Goal: Transaction & Acquisition: Obtain resource

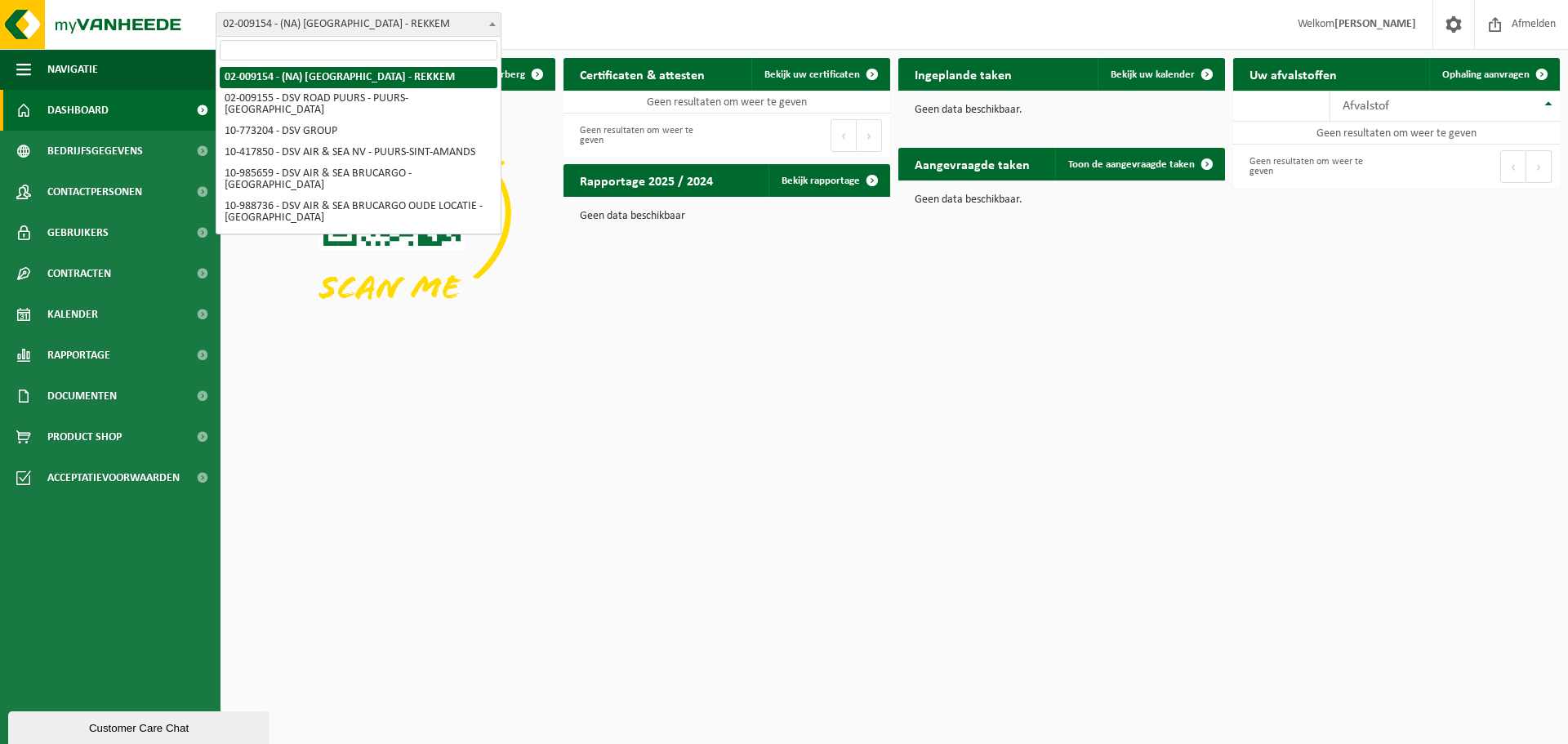
click at [495, 18] on span at bounding box center [493, 23] width 17 height 21
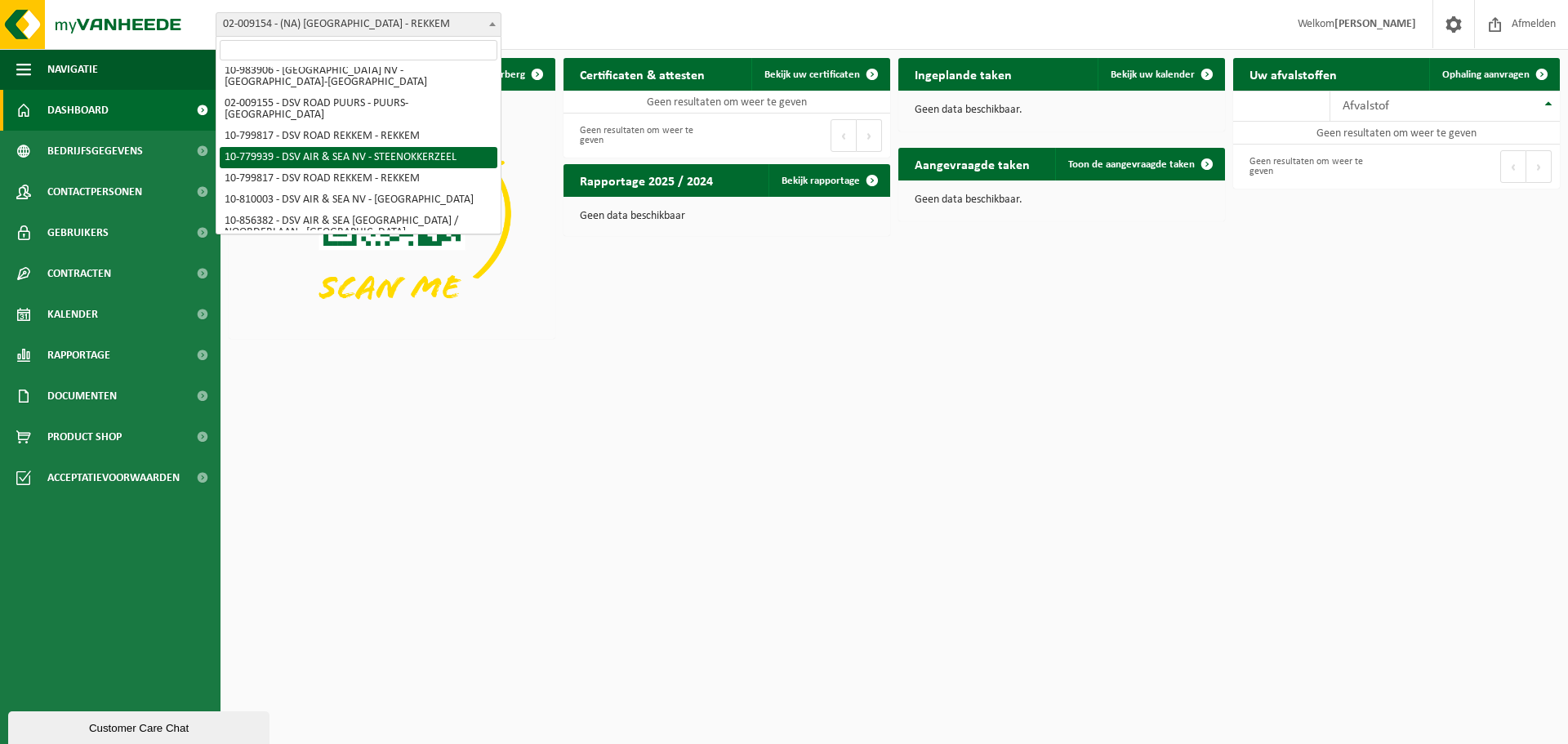
scroll to position [391, 0]
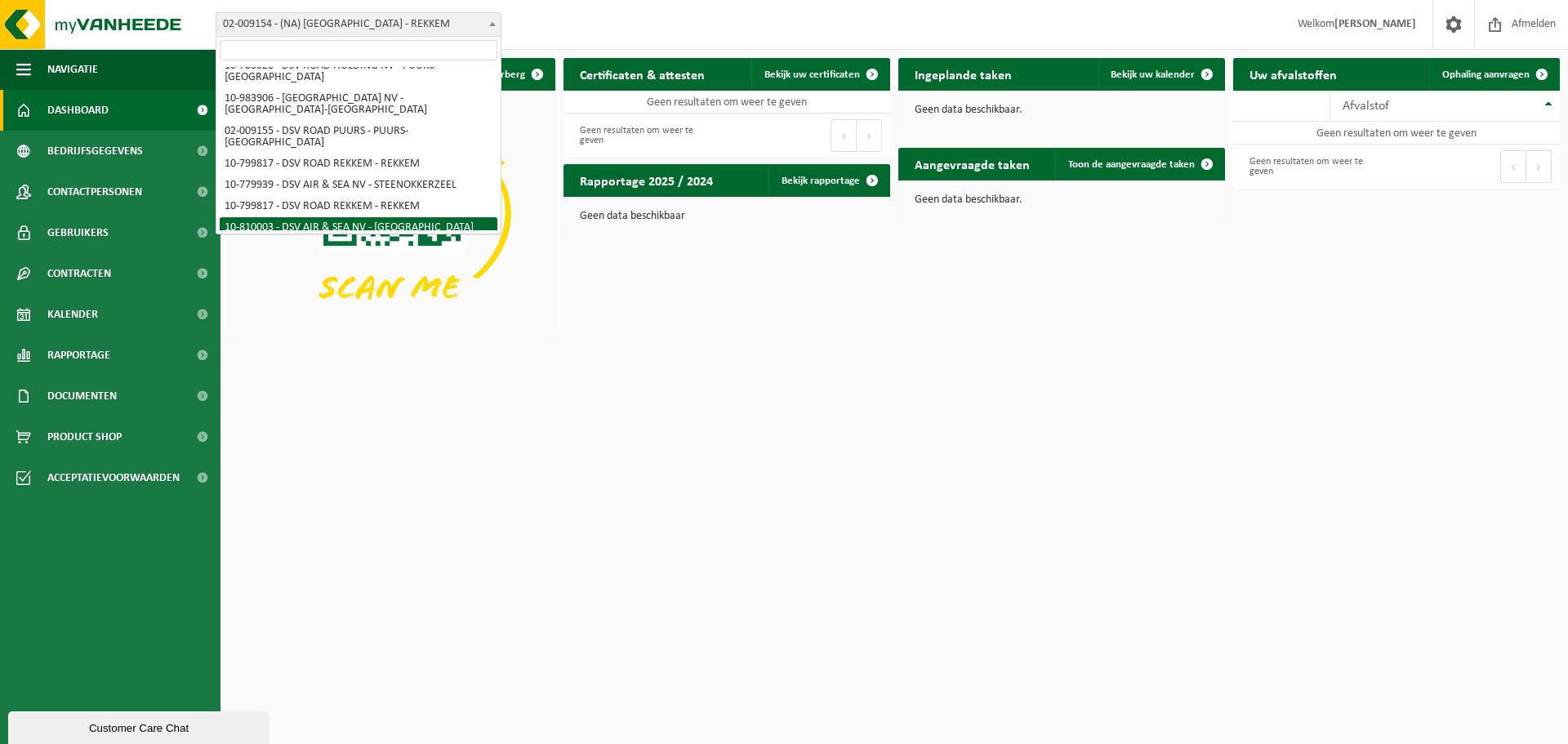
select select "36791"
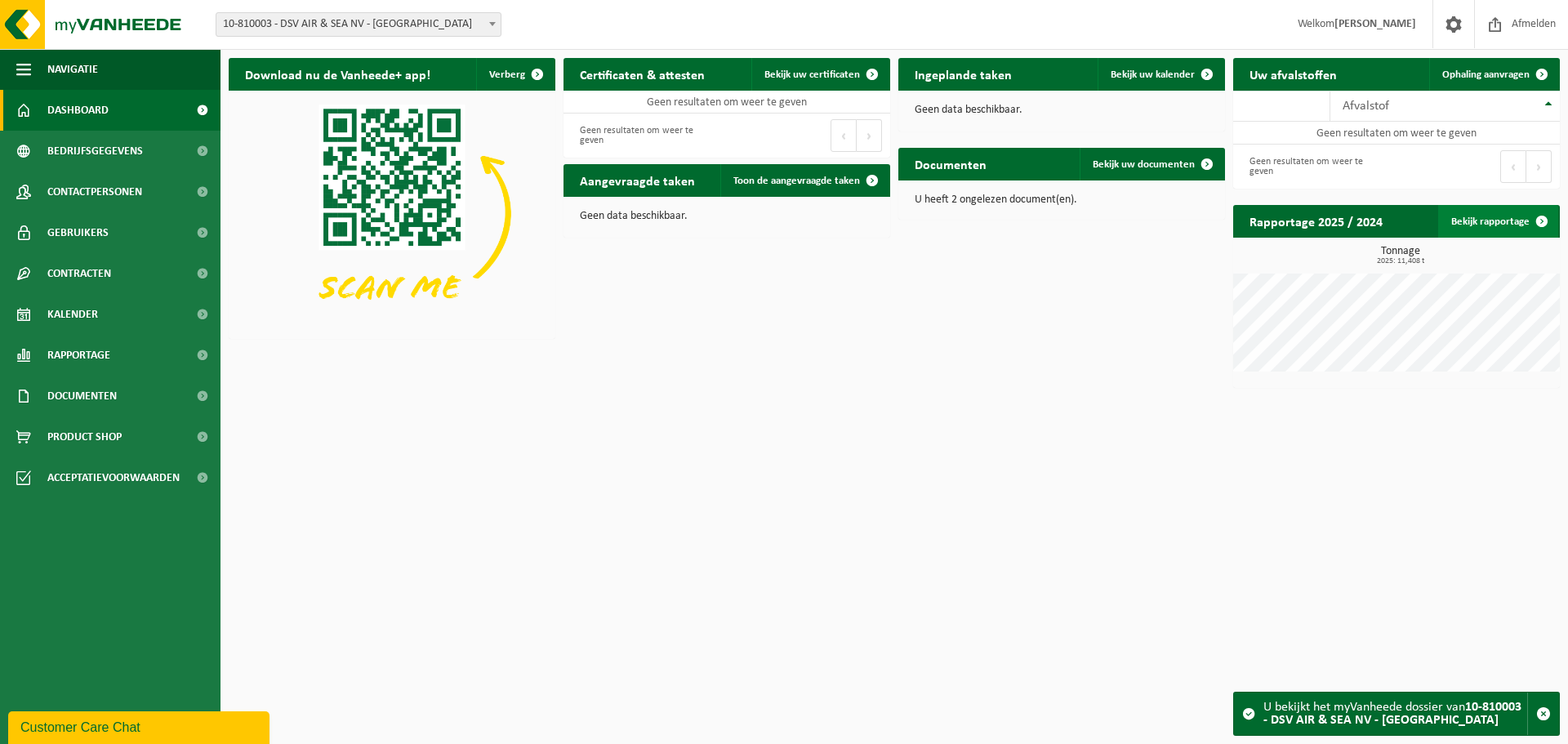
click at [1534, 223] on span at bounding box center [1542, 221] width 33 height 33
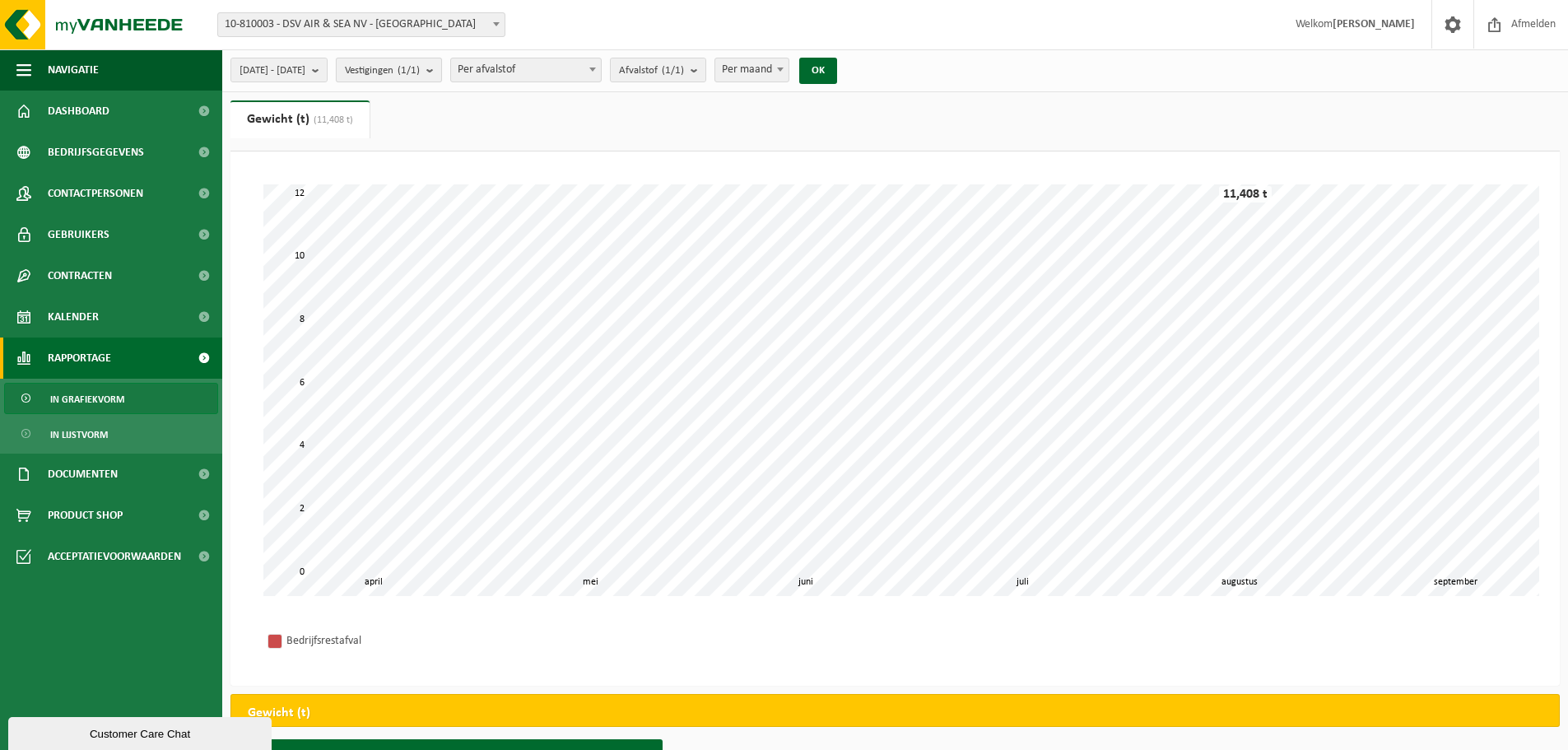
click at [441, 71] on b "submit" at bounding box center [434, 69] width 15 height 23
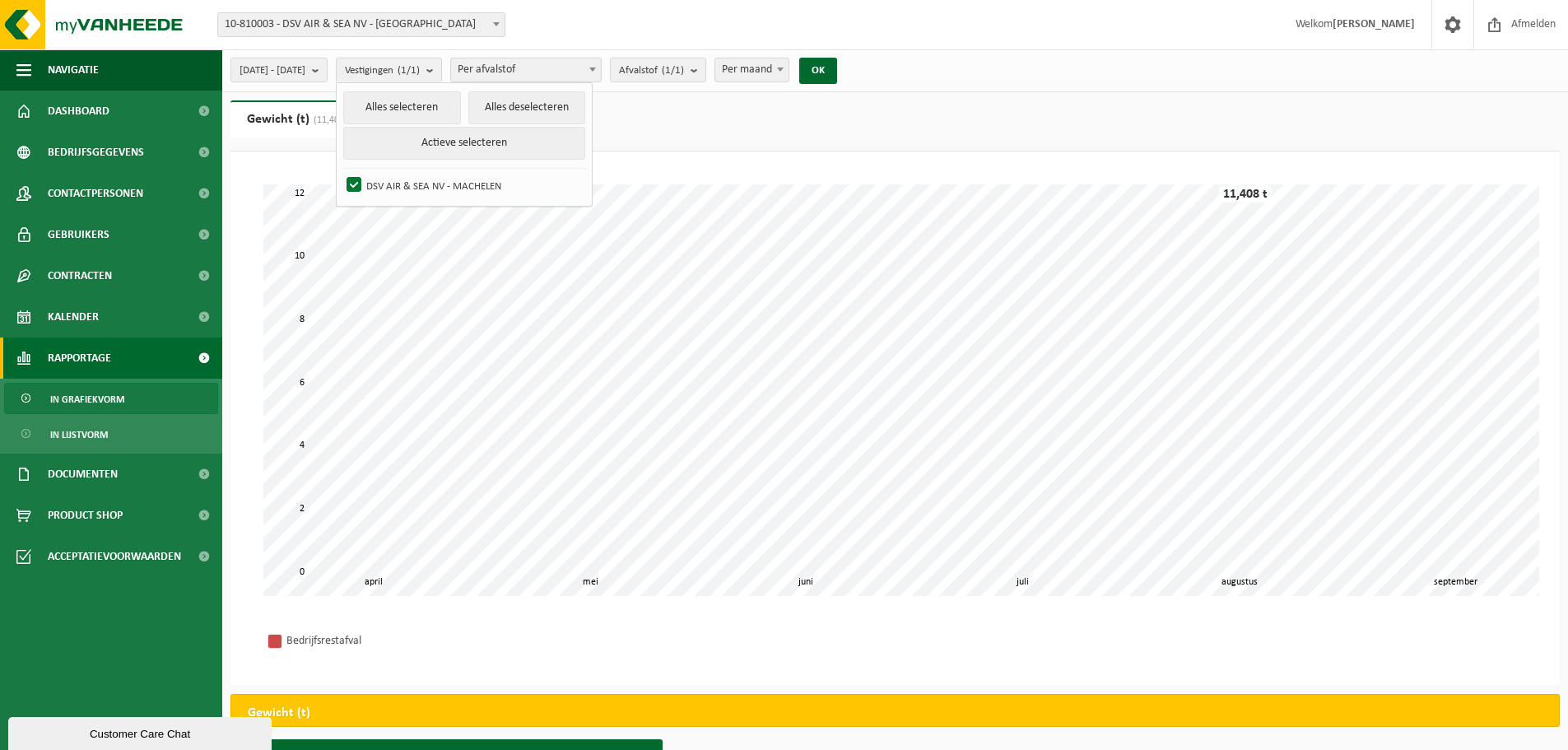
click at [903, 131] on ul "Gewicht (t) (11,408 t) Volume (m³)" at bounding box center [895, 126] width 1329 height 51
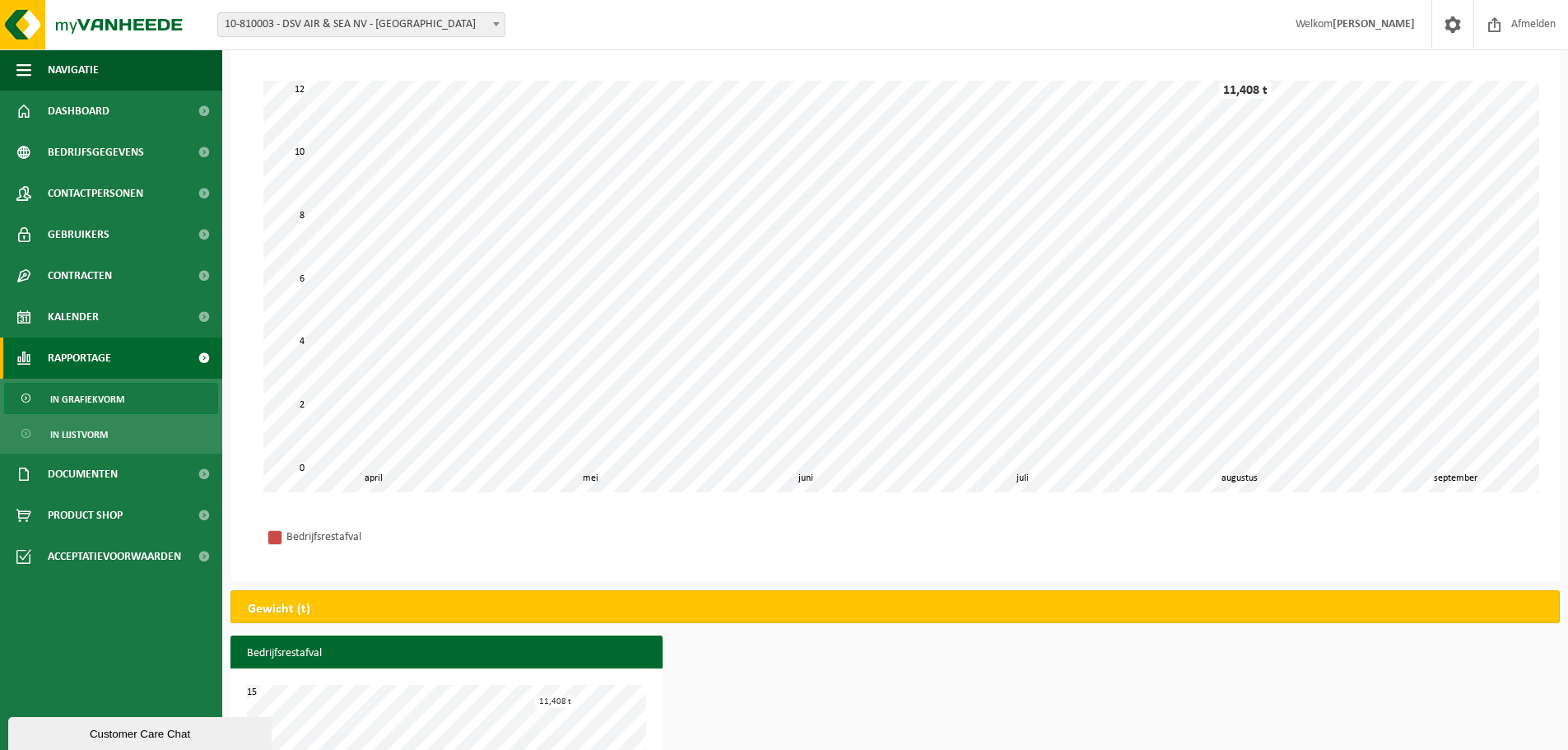
scroll to position [21, 0]
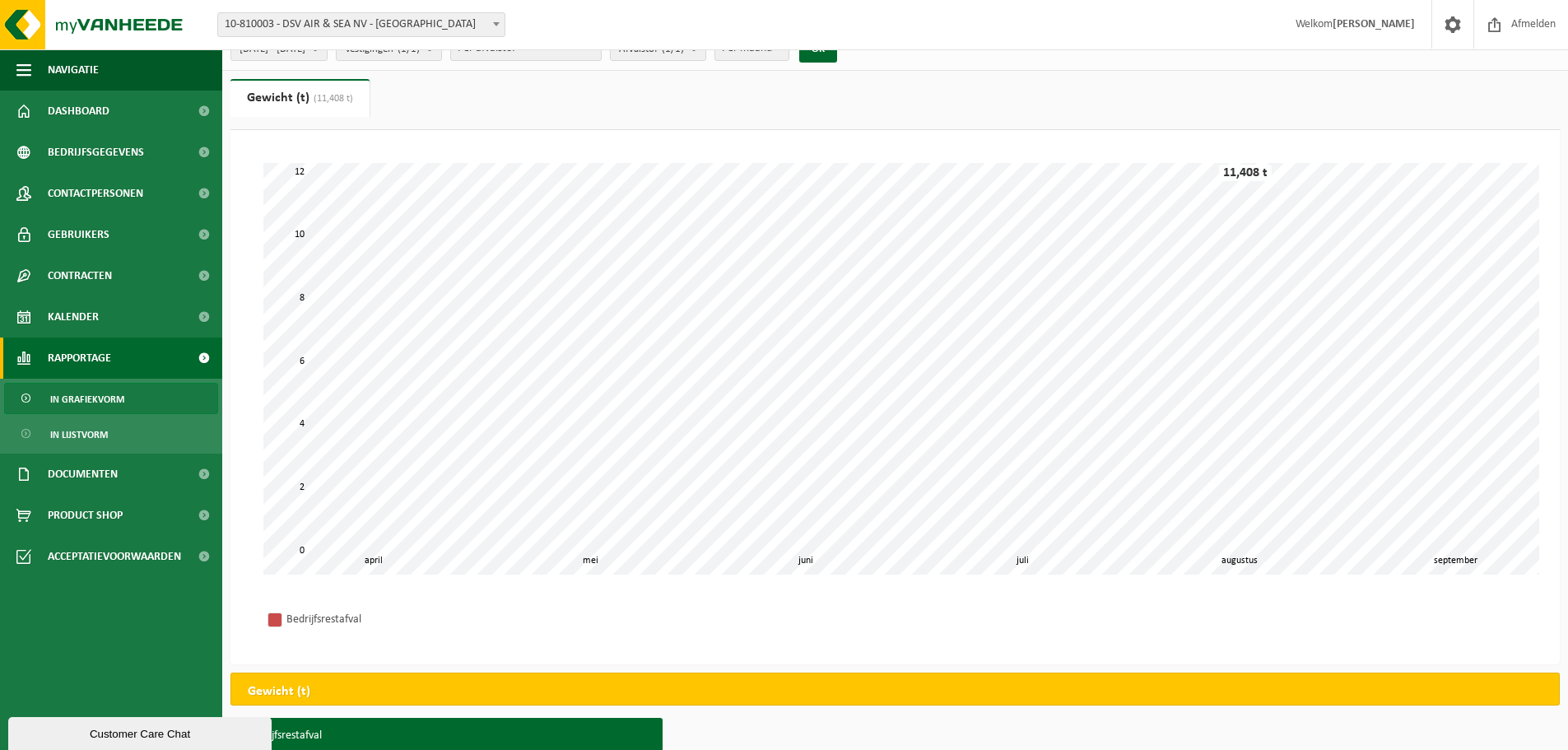
click at [494, 20] on span at bounding box center [496, 23] width 17 height 21
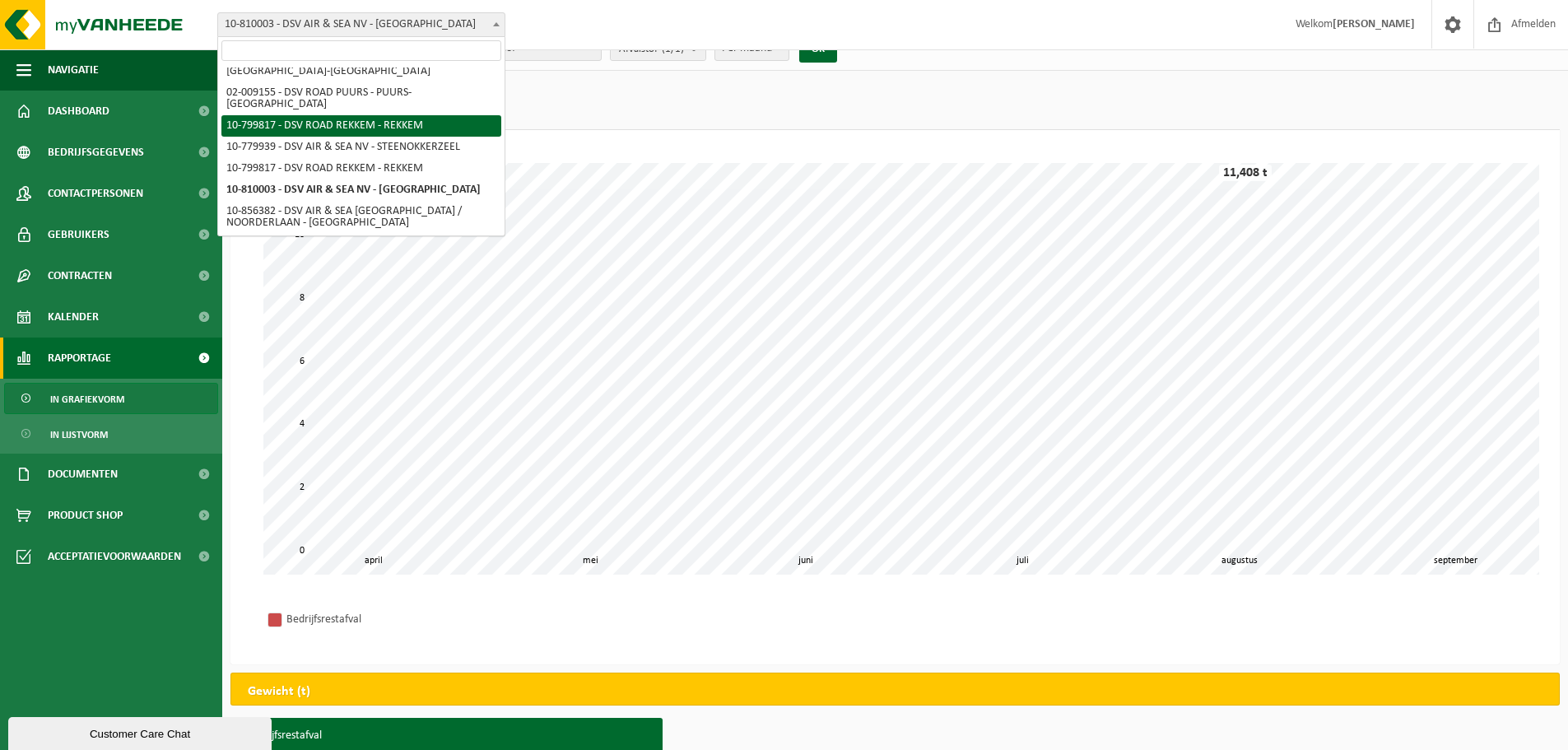
scroll to position [400, 0]
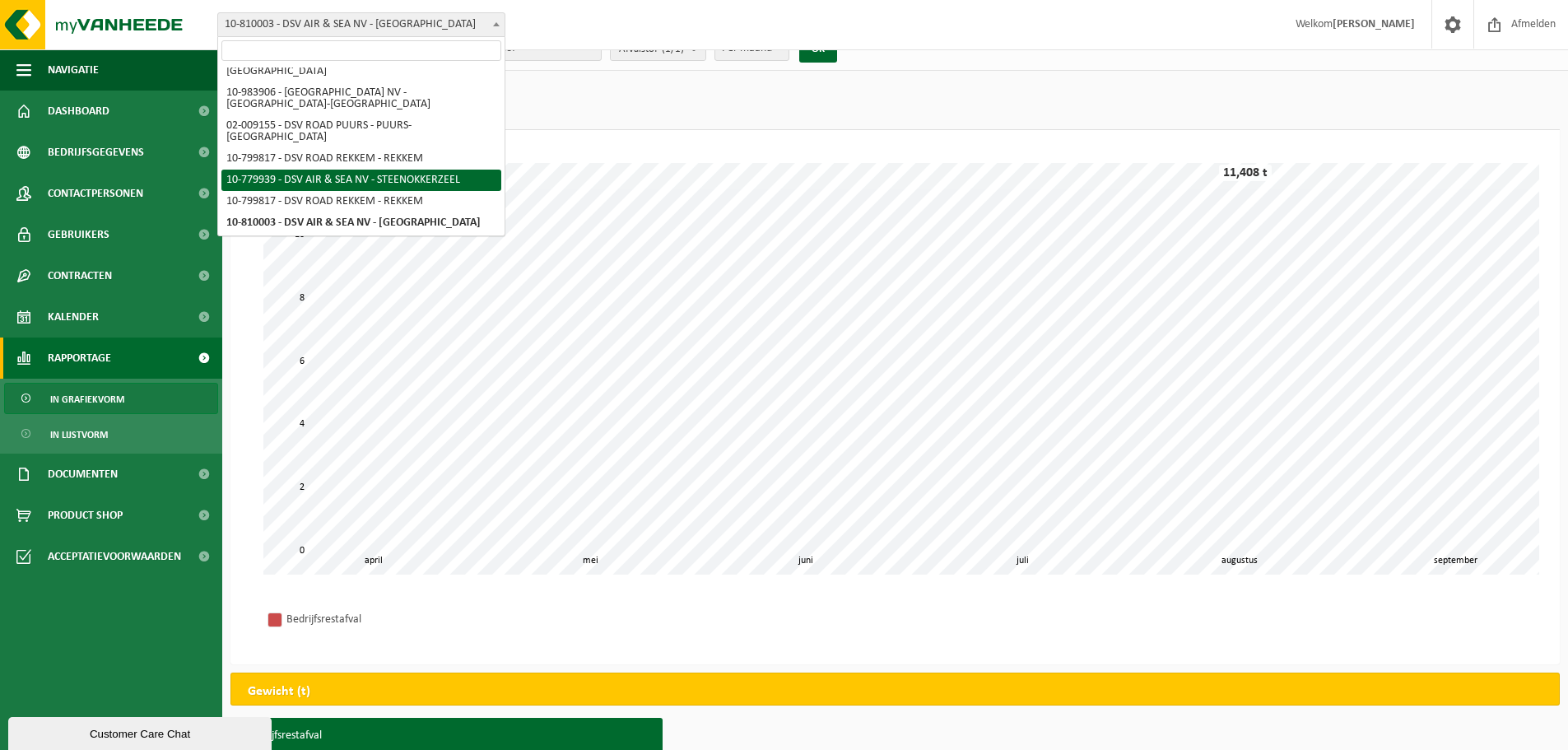
select select "25485"
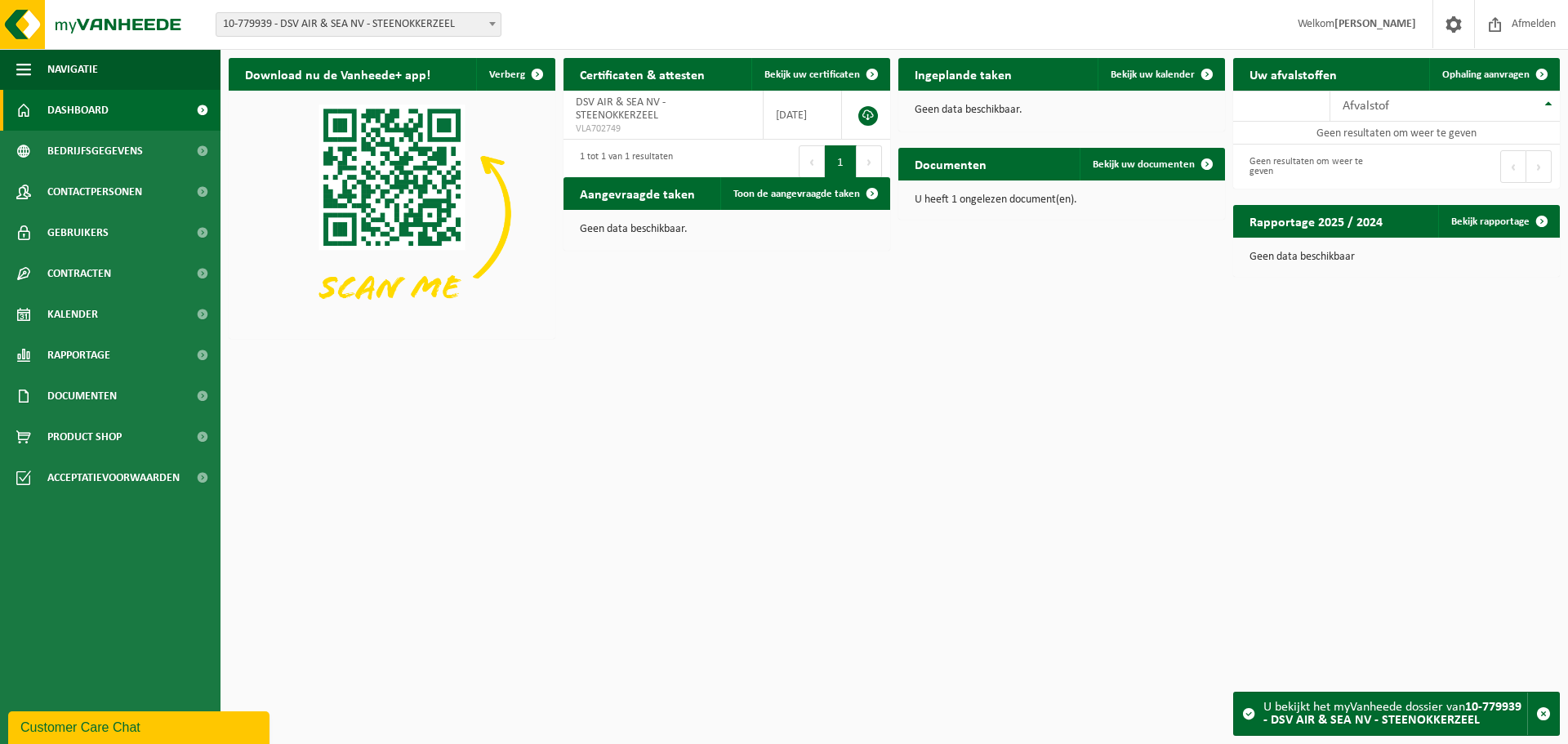
click at [491, 18] on span at bounding box center [493, 23] width 17 height 21
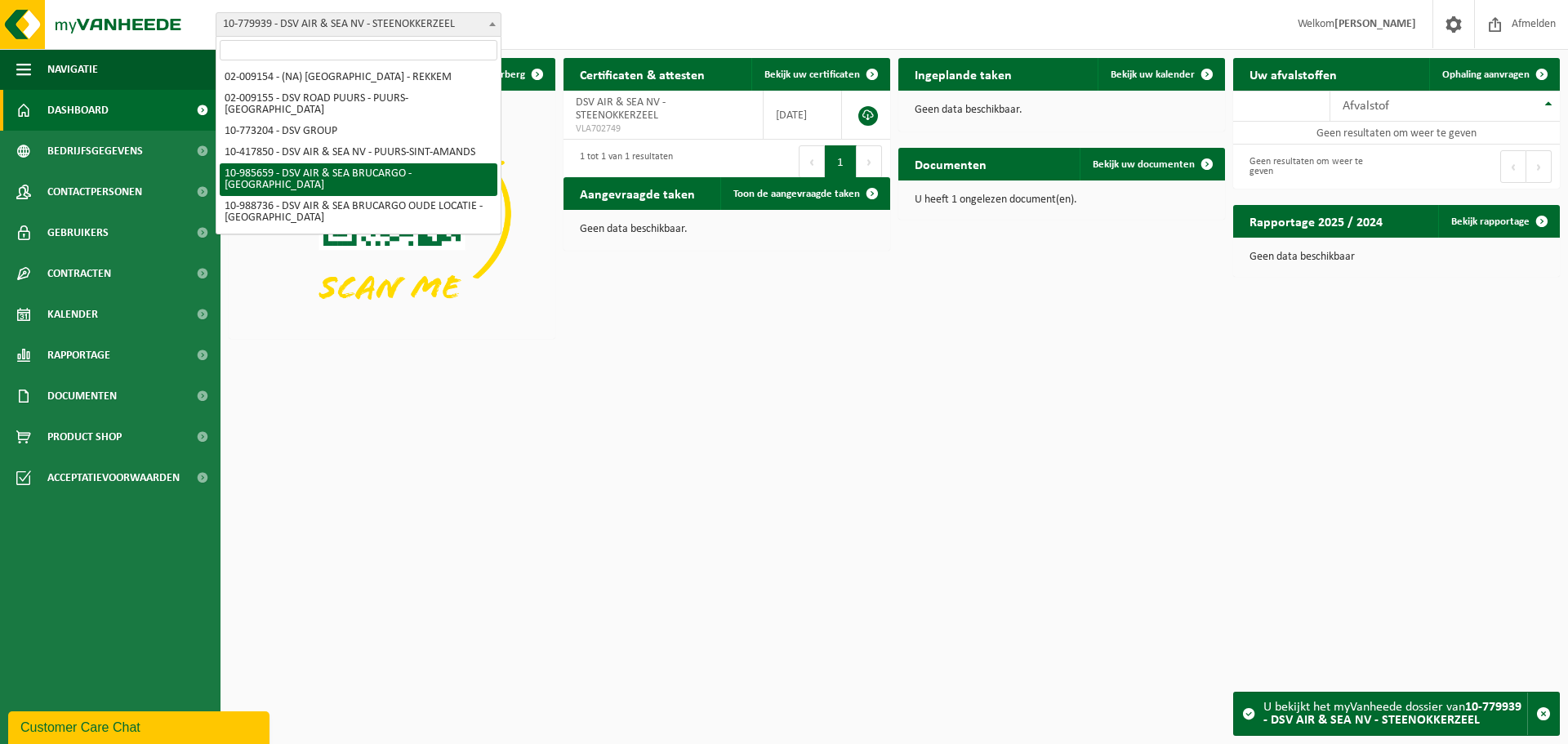
select select "165221"
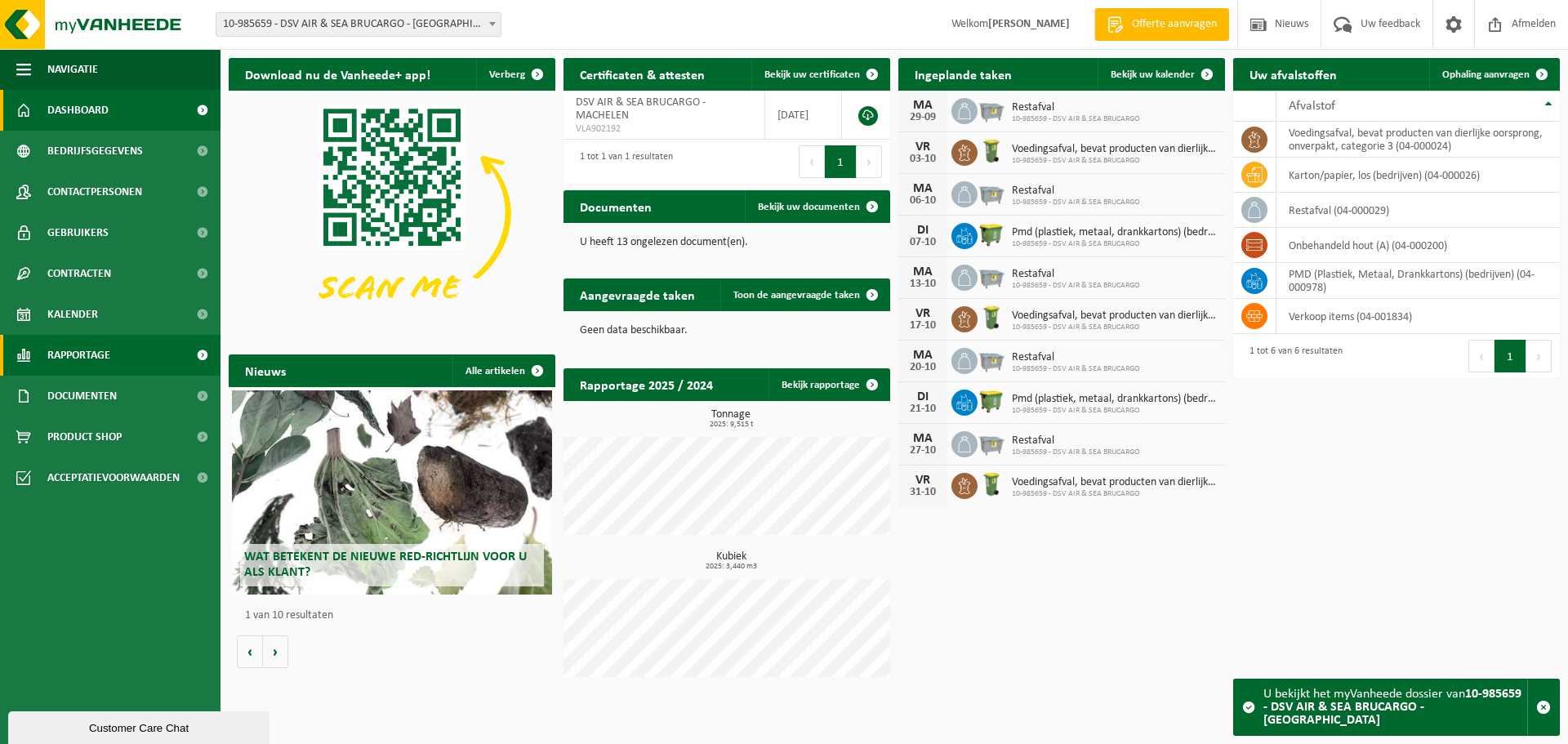
click at [104, 346] on span "Rapportage" at bounding box center [79, 355] width 63 height 41
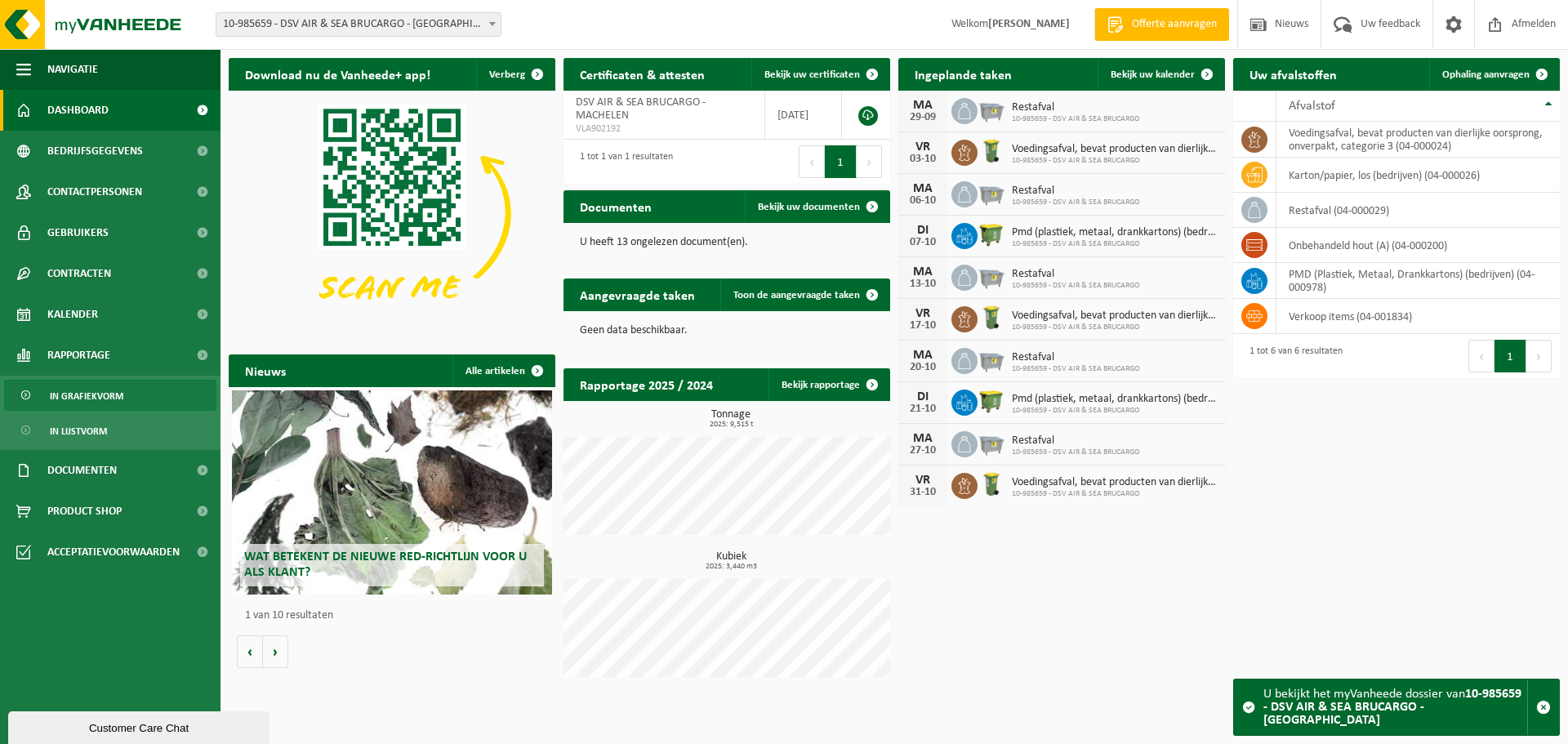
click at [97, 394] on span "In grafiekvorm" at bounding box center [86, 396] width 73 height 31
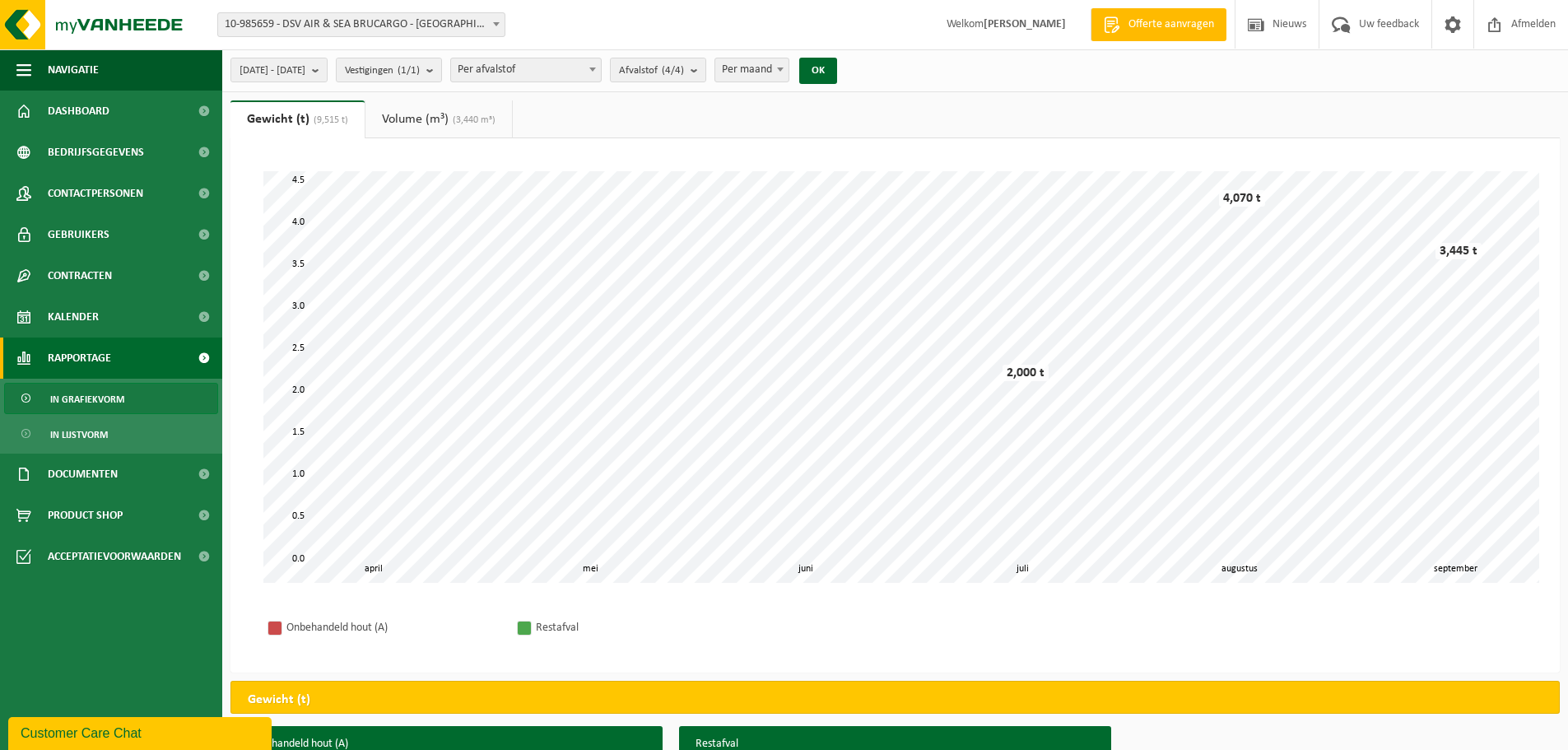
click at [601, 68] on span "Per afvalstof" at bounding box center [526, 69] width 150 height 23
click at [439, 123] on link "Volume (m³) (3,440 m³)" at bounding box center [438, 119] width 146 height 38
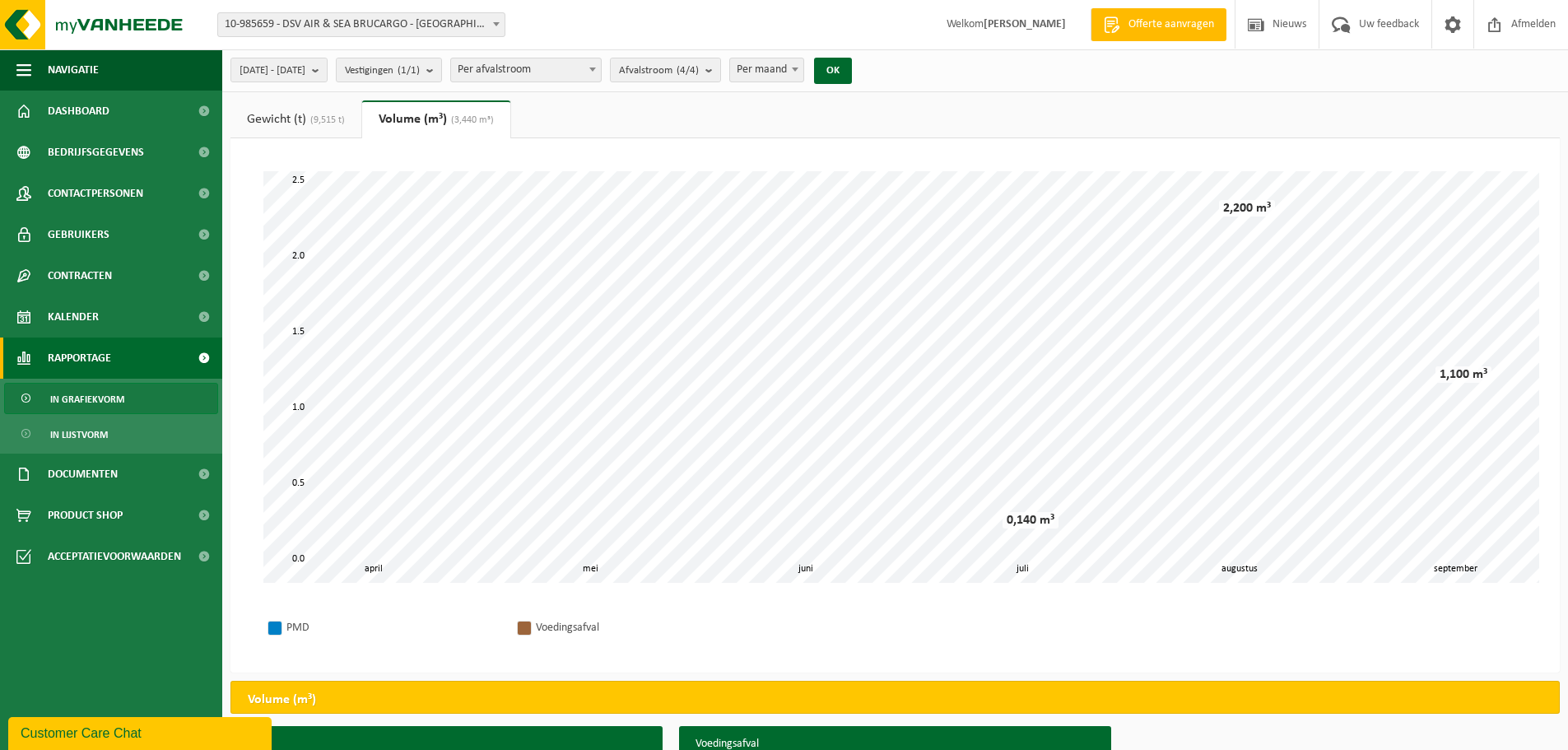
click at [316, 116] on span "(9,515 t)" at bounding box center [325, 120] width 39 height 10
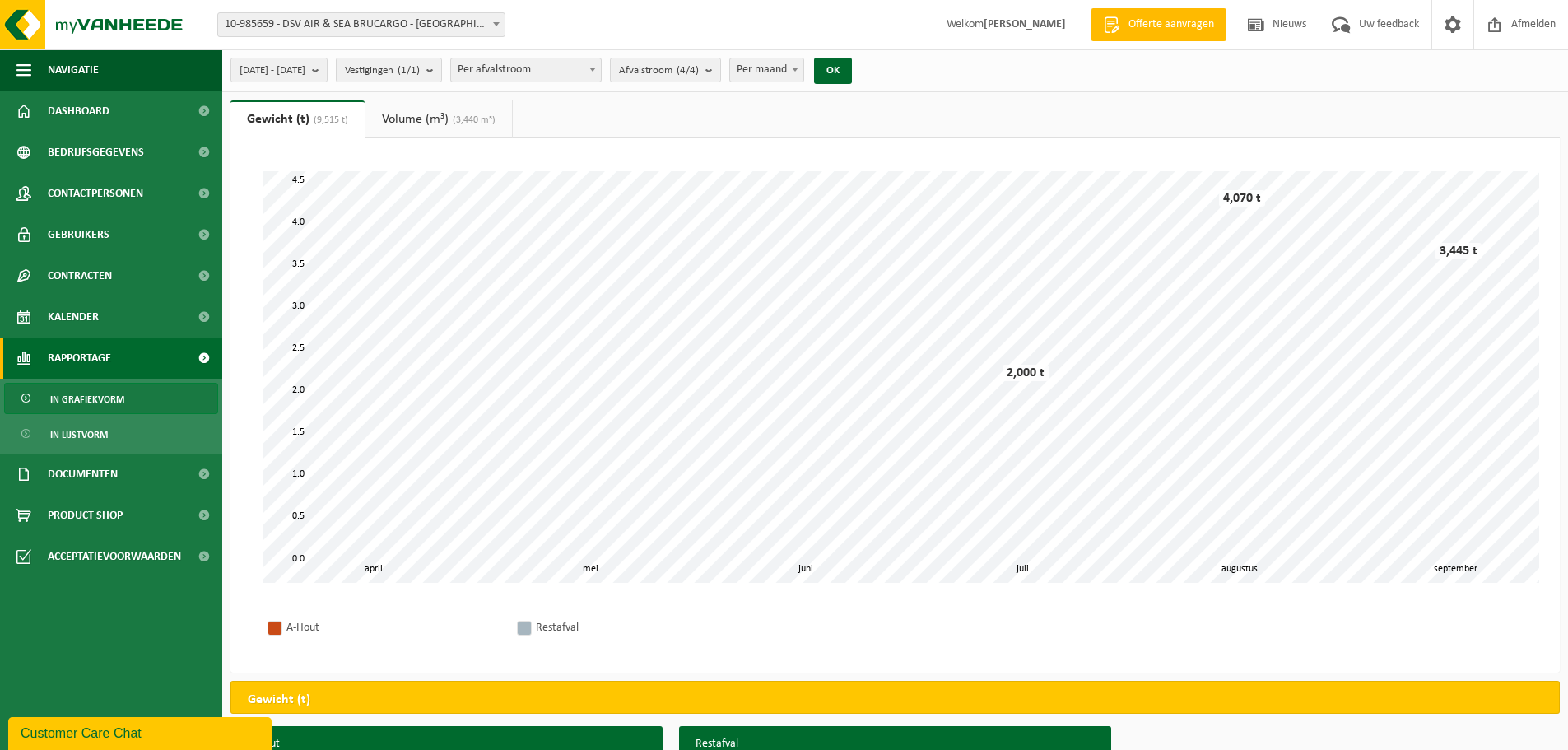
click at [576, 73] on span "Per afvalstroom" at bounding box center [526, 69] width 150 height 23
select select "1"
click at [432, 113] on link "Volume (m³) (3,440 m³)" at bounding box center [438, 119] width 146 height 38
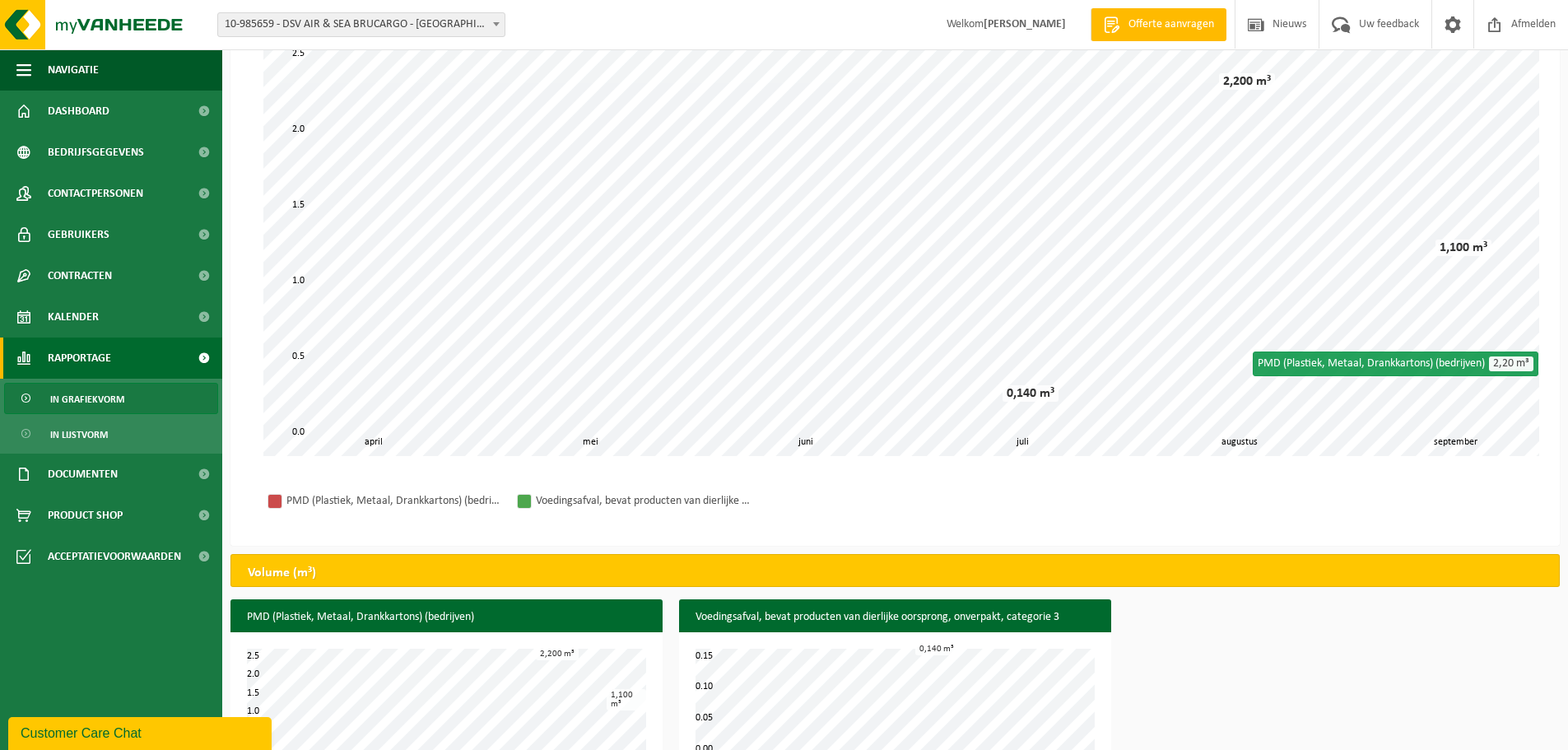
scroll to position [91, 0]
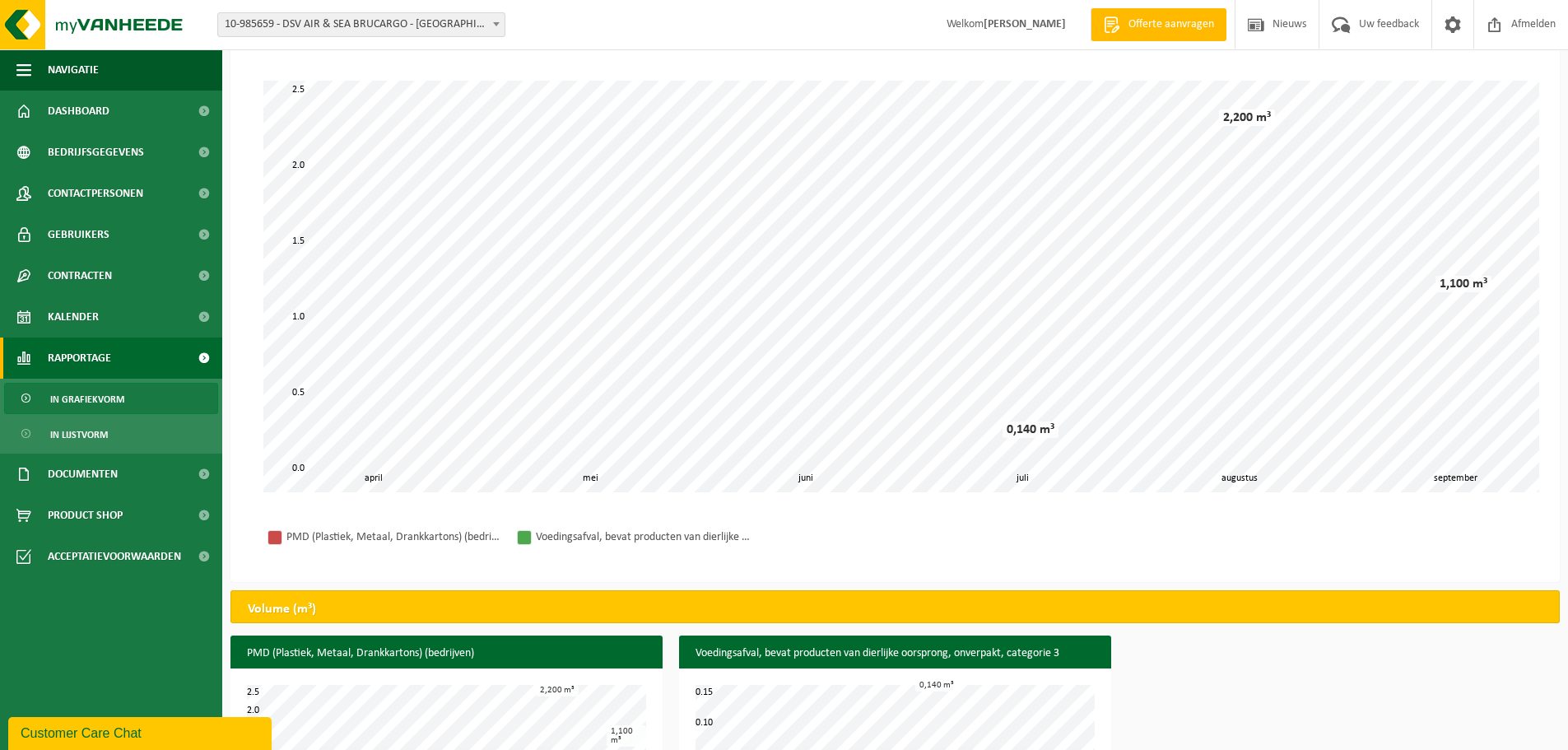
click at [1239, 124] on div "2,200 m³" at bounding box center [1246, 117] width 56 height 17
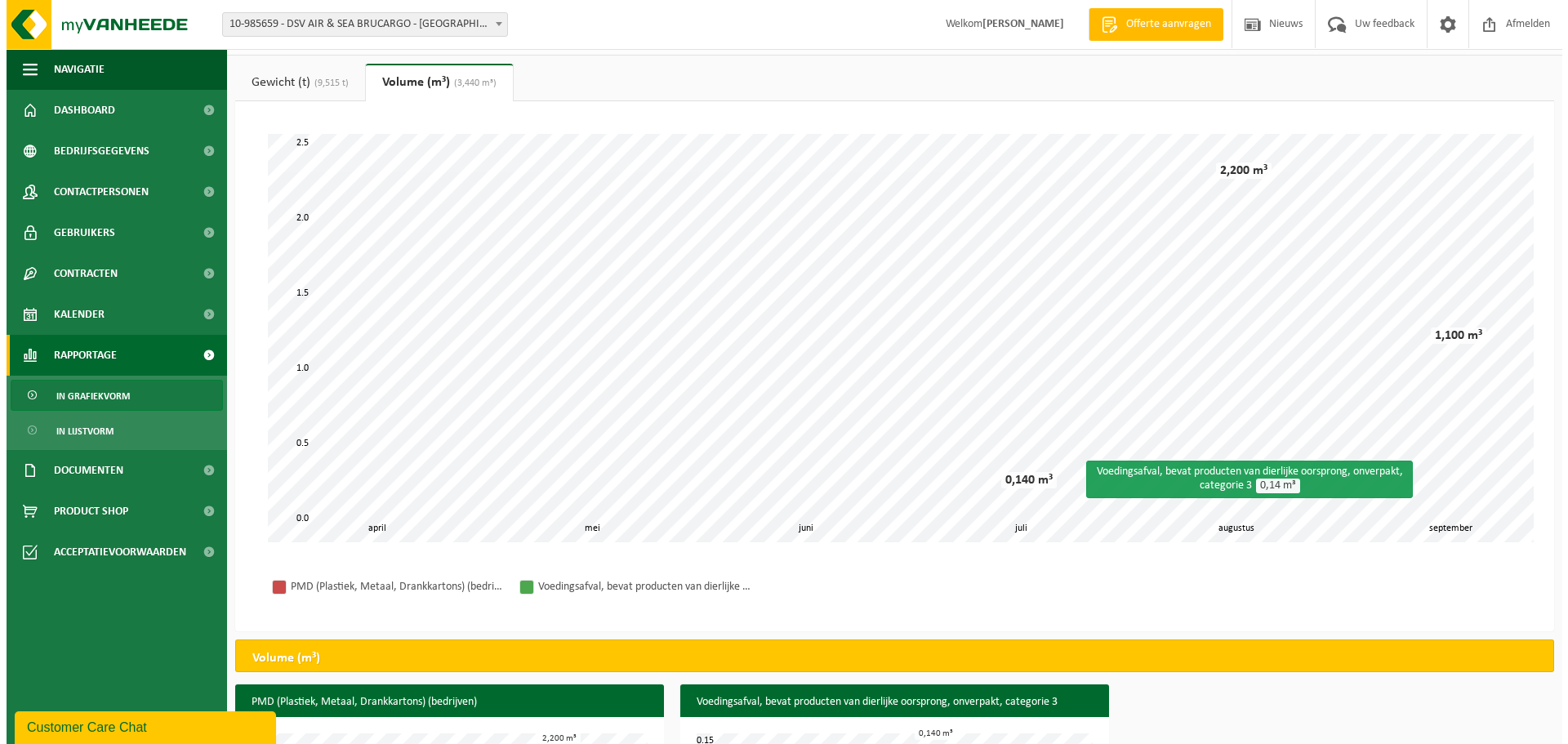
scroll to position [0, 0]
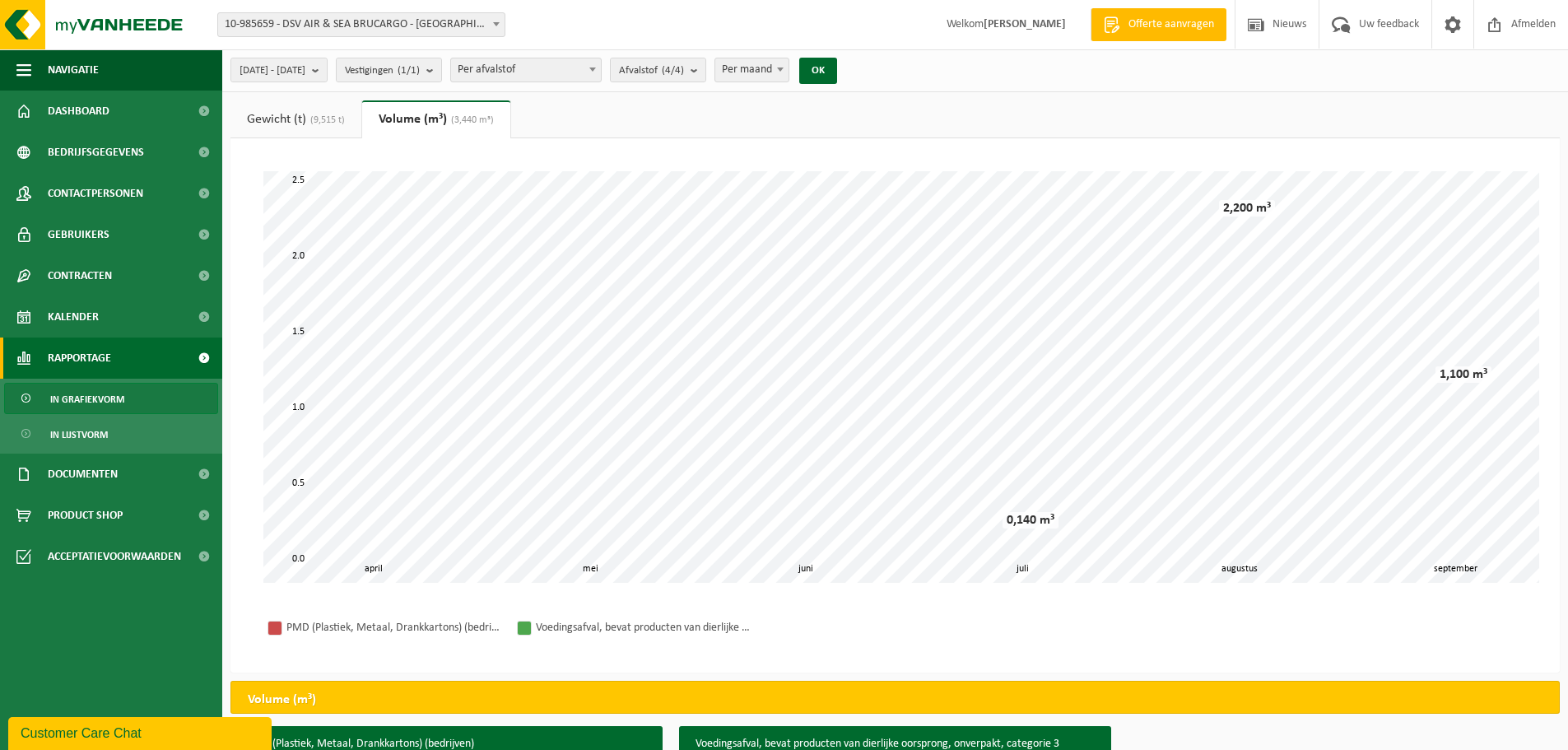
click at [500, 25] on span at bounding box center [496, 23] width 17 height 21
click at [829, 109] on ul "Gewicht (t) (9,515 t) Volume (m³) (3,440 m³)" at bounding box center [895, 119] width 1329 height 38
click at [303, 114] on link "Gewicht (t) (9,515 t)" at bounding box center [296, 119] width 131 height 38
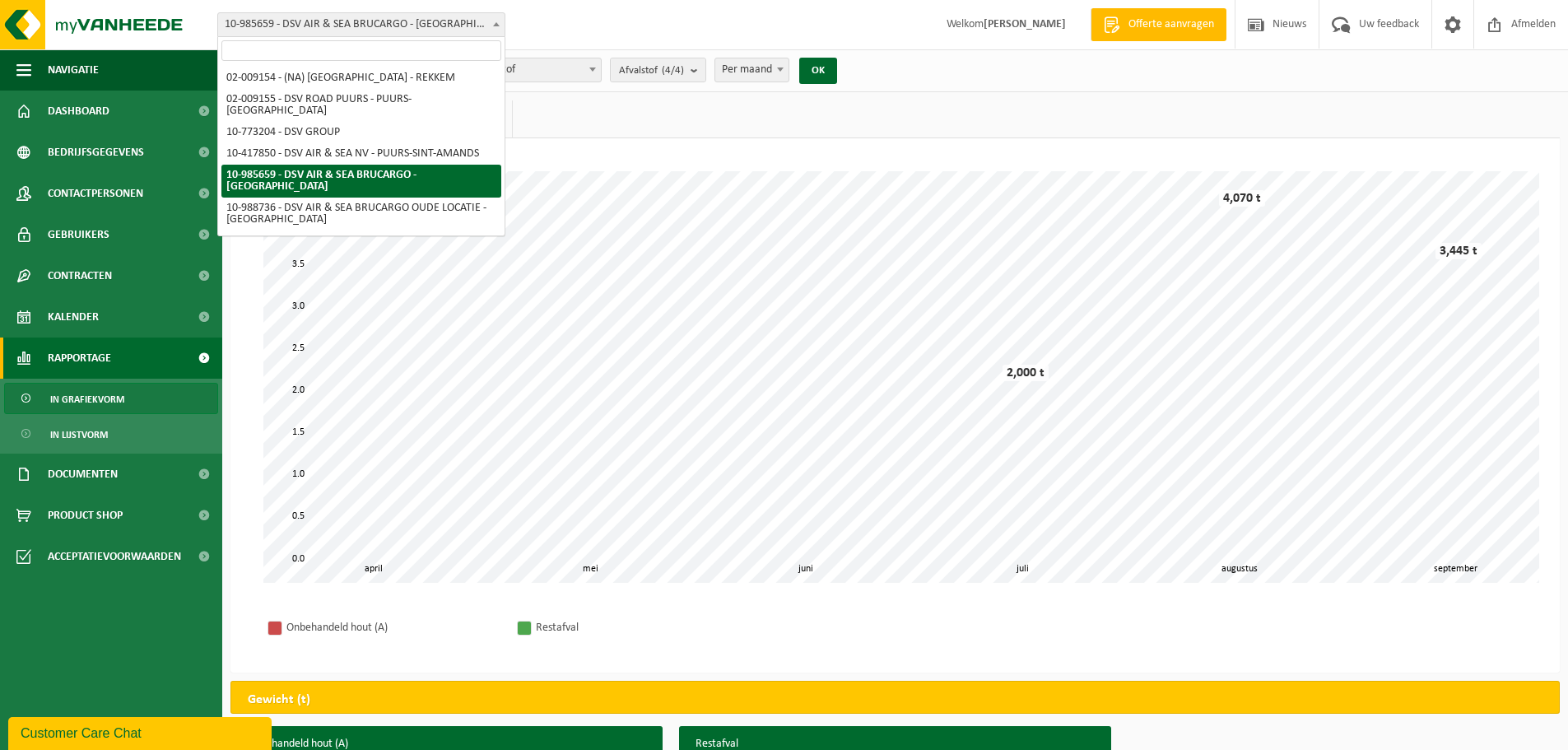
click at [494, 19] on span at bounding box center [496, 23] width 17 height 21
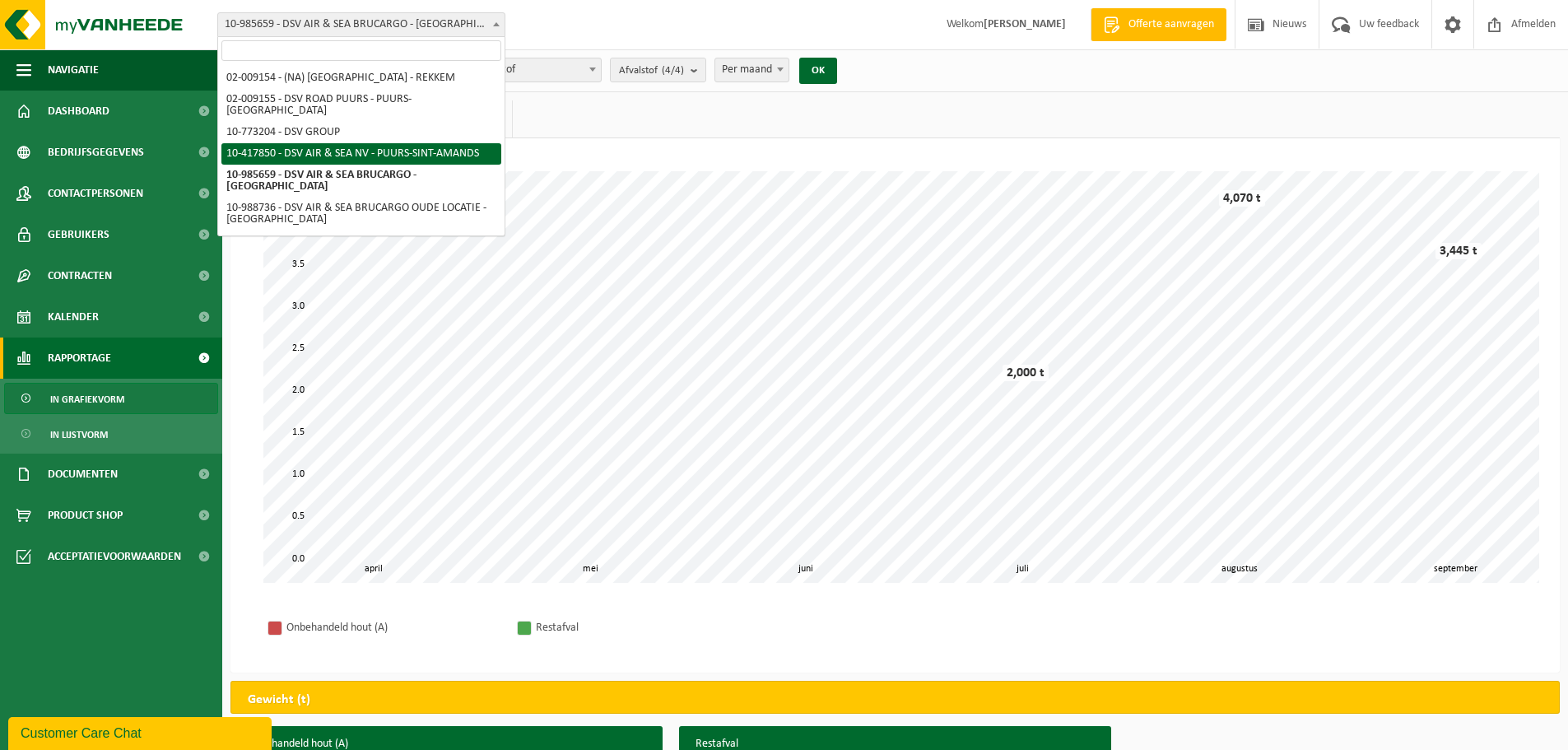
select select "19858"
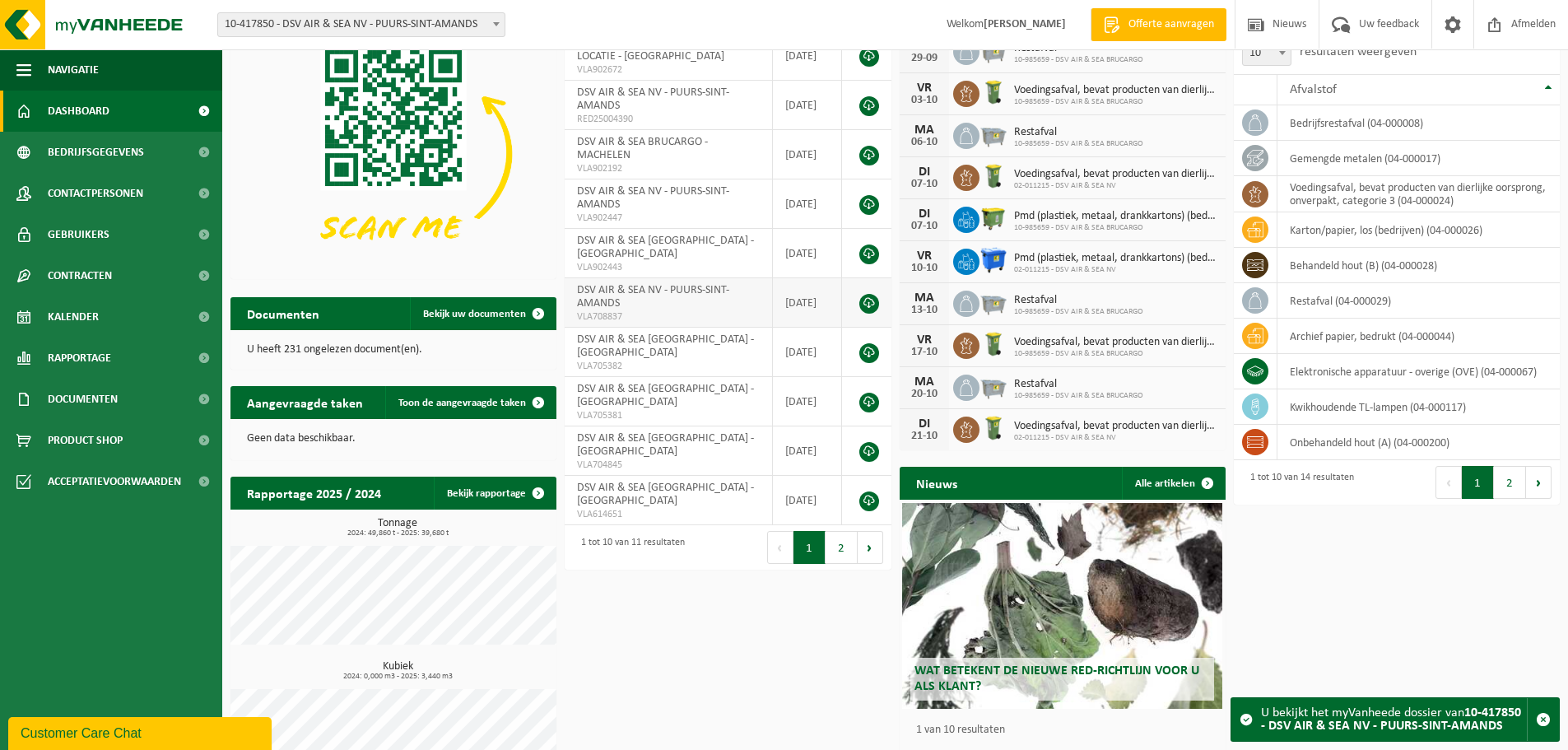
scroll to position [73, 0]
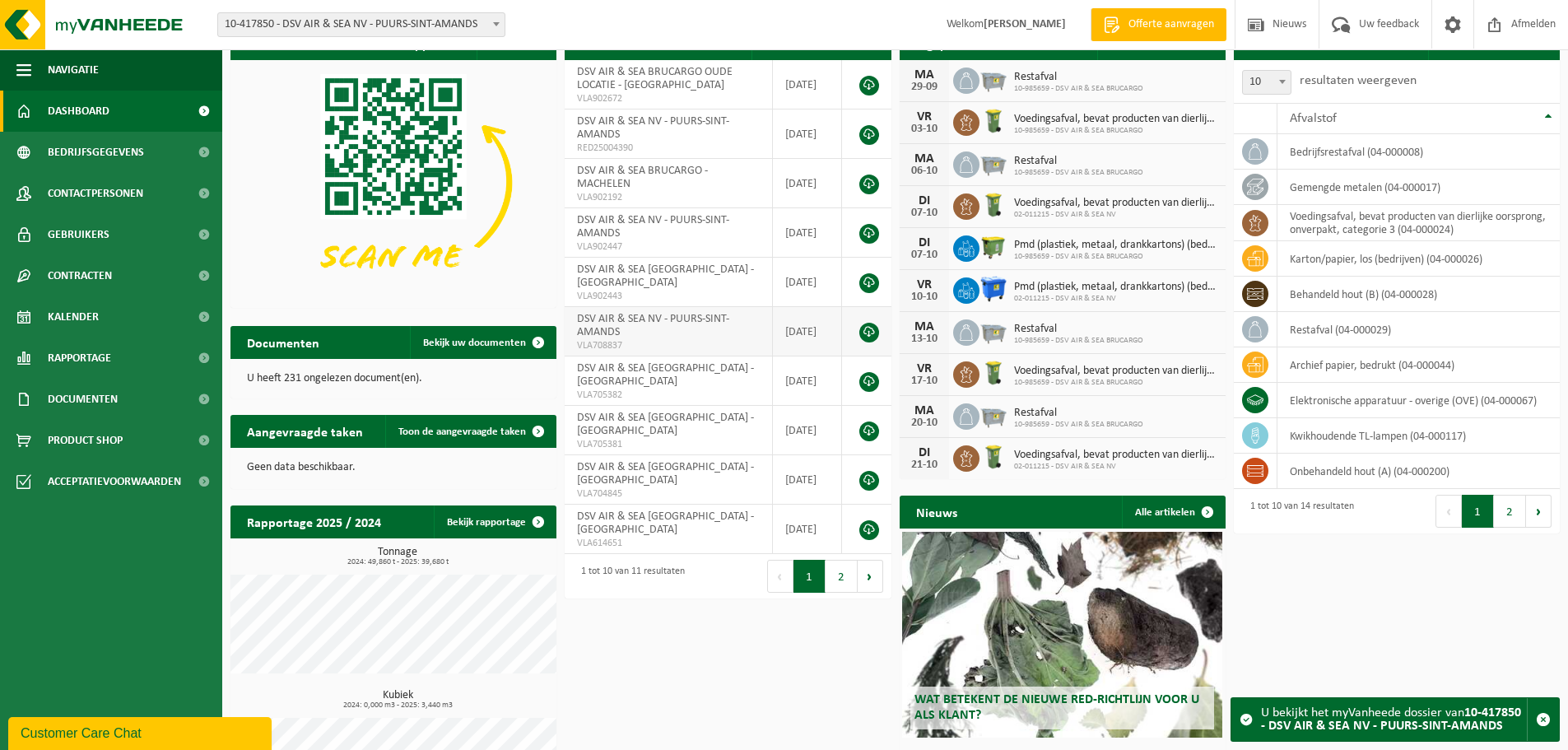
click at [709, 313] on span "DSV AIR & SEA NV - PUURS-SINT-AMANDS" at bounding box center [653, 326] width 153 height 26
click at [697, 274] on span "DSV AIR & SEA NV - ANTWERPEN" at bounding box center [665, 277] width 177 height 26
click at [696, 227] on td "DSV AIR & SEA NV - PUURS-SINT-AMANDS VLA902447" at bounding box center [668, 232] width 208 height 49
click at [691, 185] on td "DSV AIR & SEA BRUCARGO - MACHELEN VLA902192" at bounding box center [668, 183] width 208 height 49
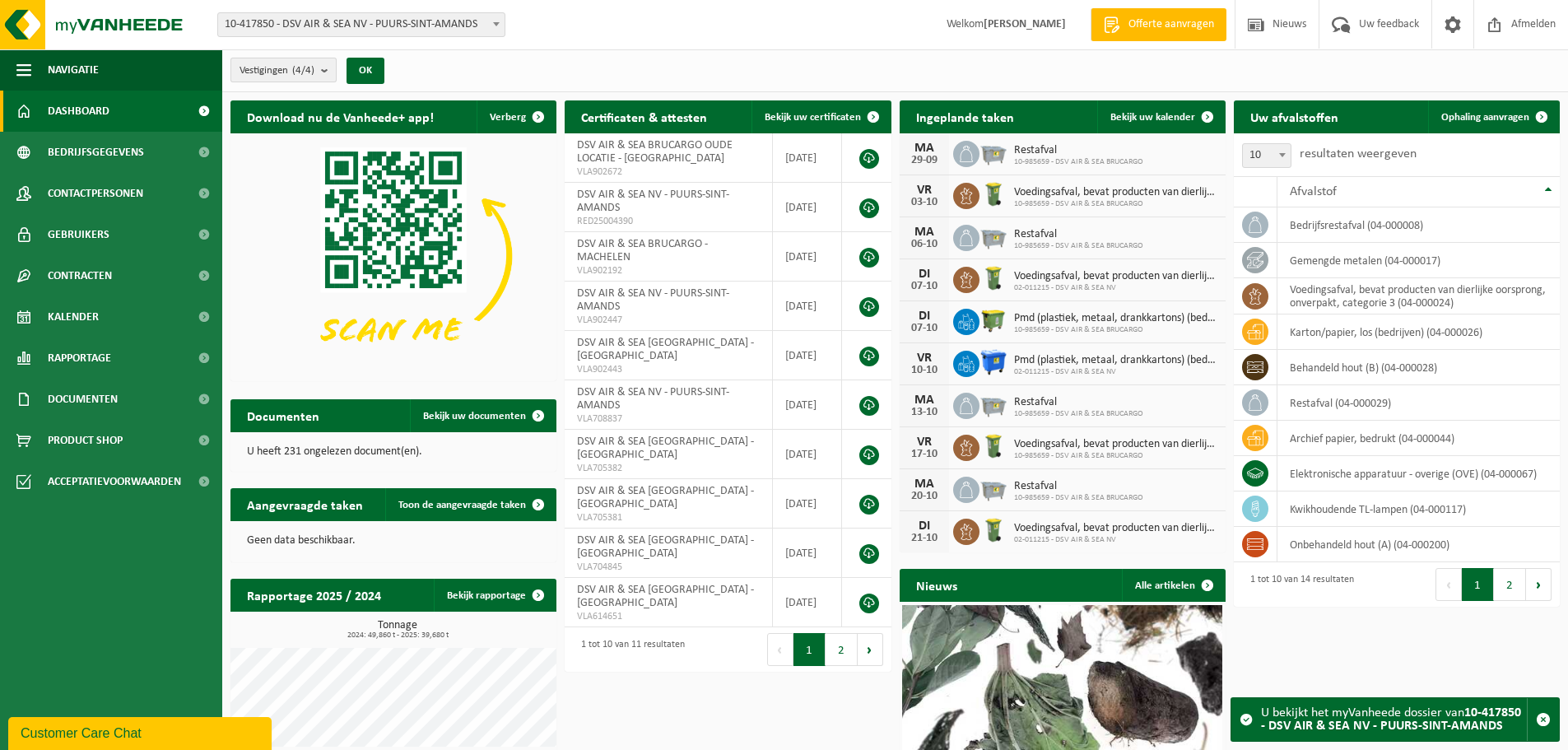
click at [324, 71] on b "submit" at bounding box center [328, 69] width 15 height 23
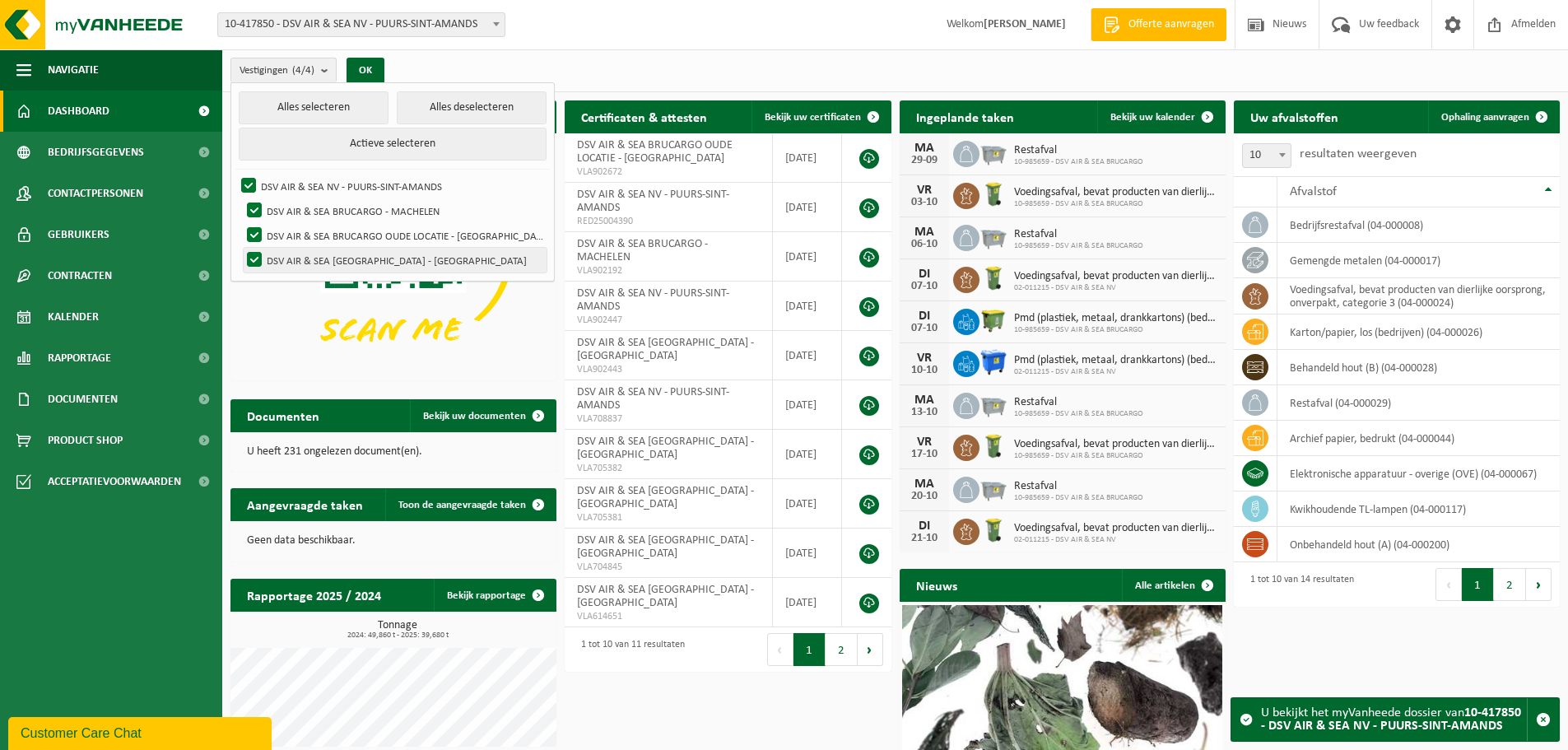
click at [252, 256] on label "DSV AIR & SEA NV - ANTWERPEN" at bounding box center [396, 260] width 303 height 25
click at [241, 248] on input "DSV AIR & SEA NV - ANTWERPEN" at bounding box center [240, 247] width 1 height 1
checkbox input "false"
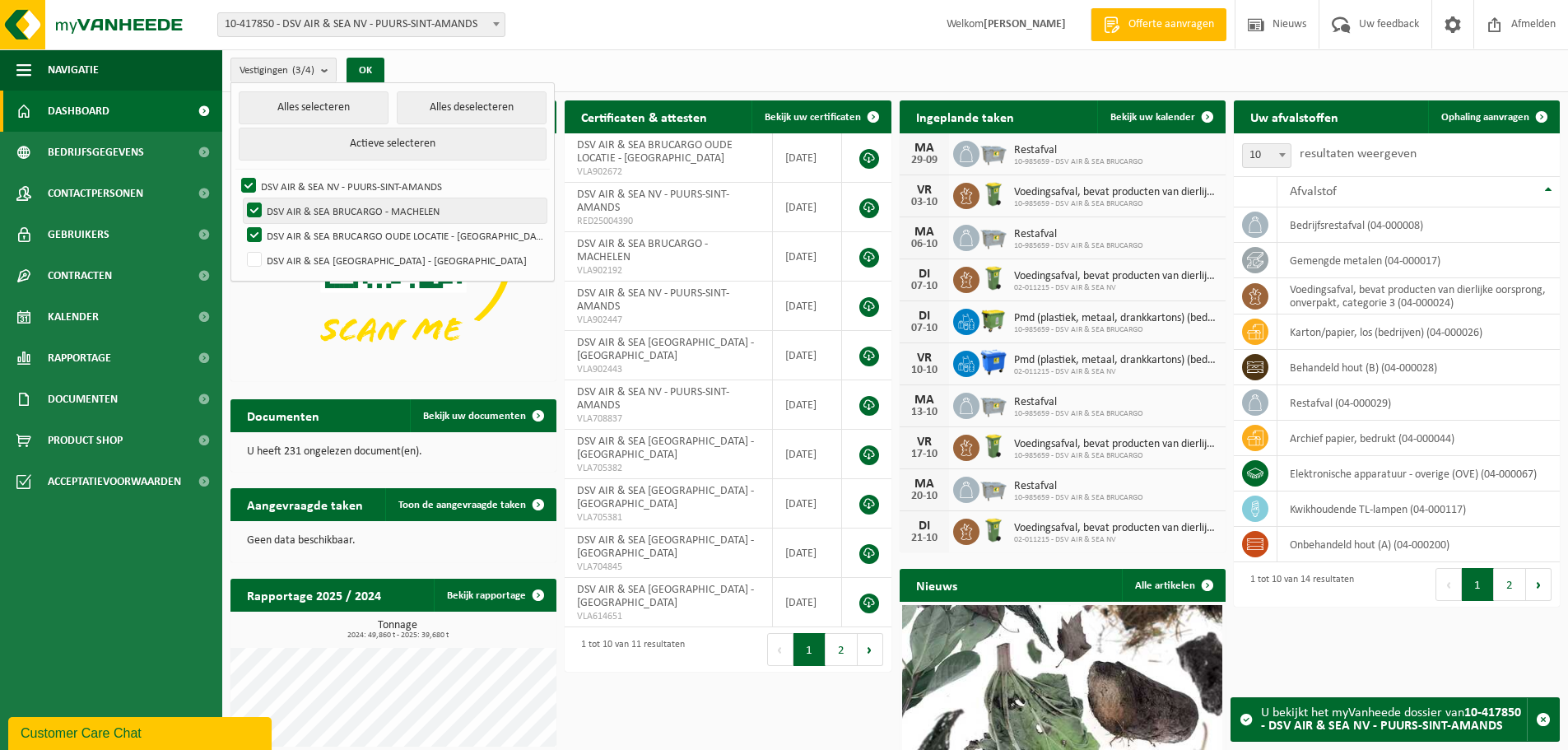
click at [254, 206] on label "DSV AIR & SEA BRUCARGO - MACHELEN" at bounding box center [396, 211] width 303 height 25
click at [241, 199] on input "DSV AIR & SEA BRUCARGO - MACHELEN" at bounding box center [240, 198] width 1 height 1
checkbox input "false"
click at [257, 231] on label "DSV AIR & SEA BRUCARGO OUDE LOCATIE - MACHELEN" at bounding box center [396, 235] width 303 height 25
click at [241, 223] on input "DSV AIR & SEA BRUCARGO OUDE LOCATIE - MACHELEN" at bounding box center [240, 222] width 1 height 1
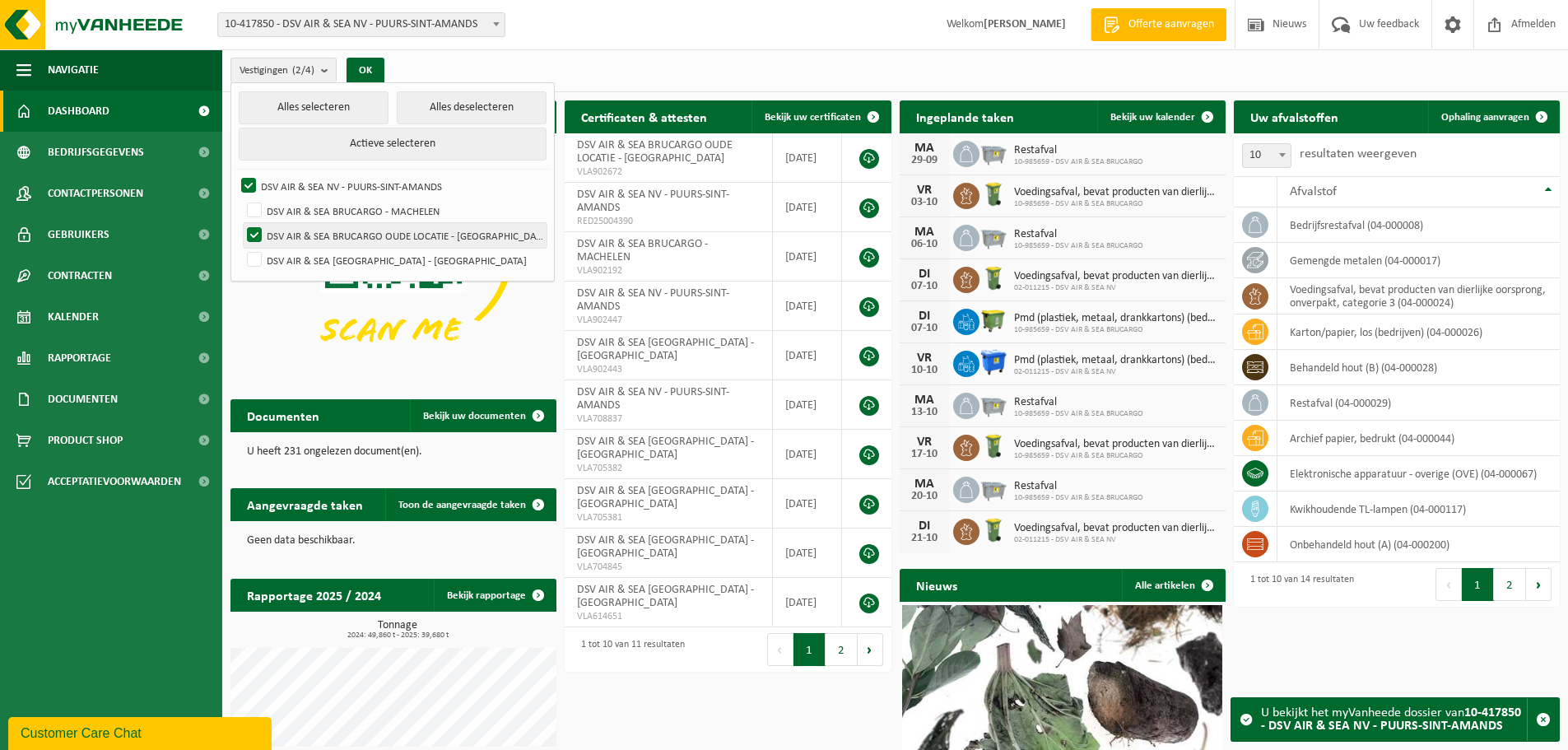
checkbox input "false"
click at [259, 212] on label "DSV AIR & SEA BRUCARGO - MACHELEN" at bounding box center [396, 211] width 303 height 25
click at [241, 199] on input "DSV AIR & SEA BRUCARGO - MACHELEN" at bounding box center [240, 198] width 1 height 1
checkbox input "true"
click at [368, 142] on button "Actieve selecteren" at bounding box center [392, 144] width 308 height 33
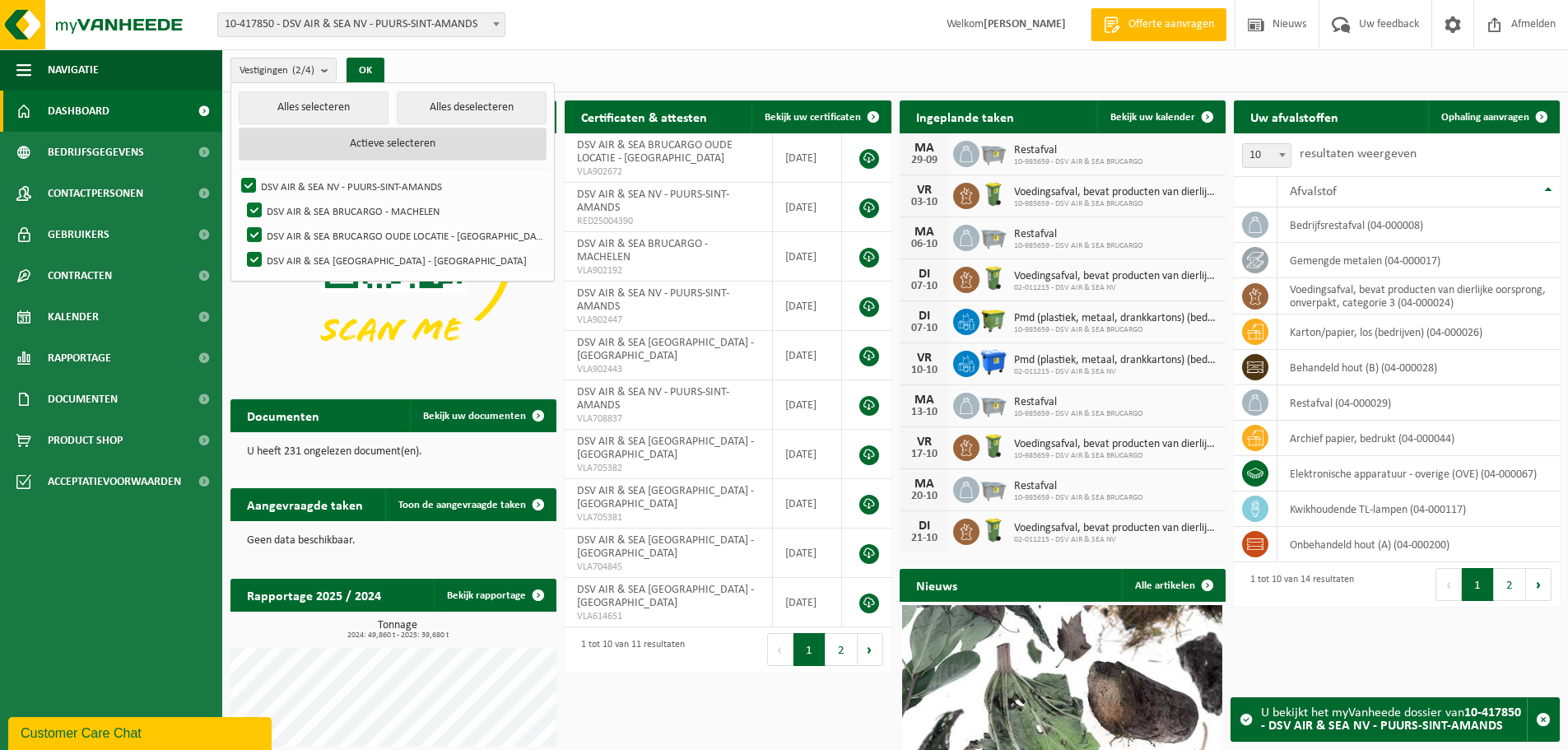
checkbox input "true"
click at [525, 55] on div "Vestigingen (4/4) Alles selecteren Alles deselecteren Actieve selecteren DSV AI…" at bounding box center [895, 70] width 1346 height 43
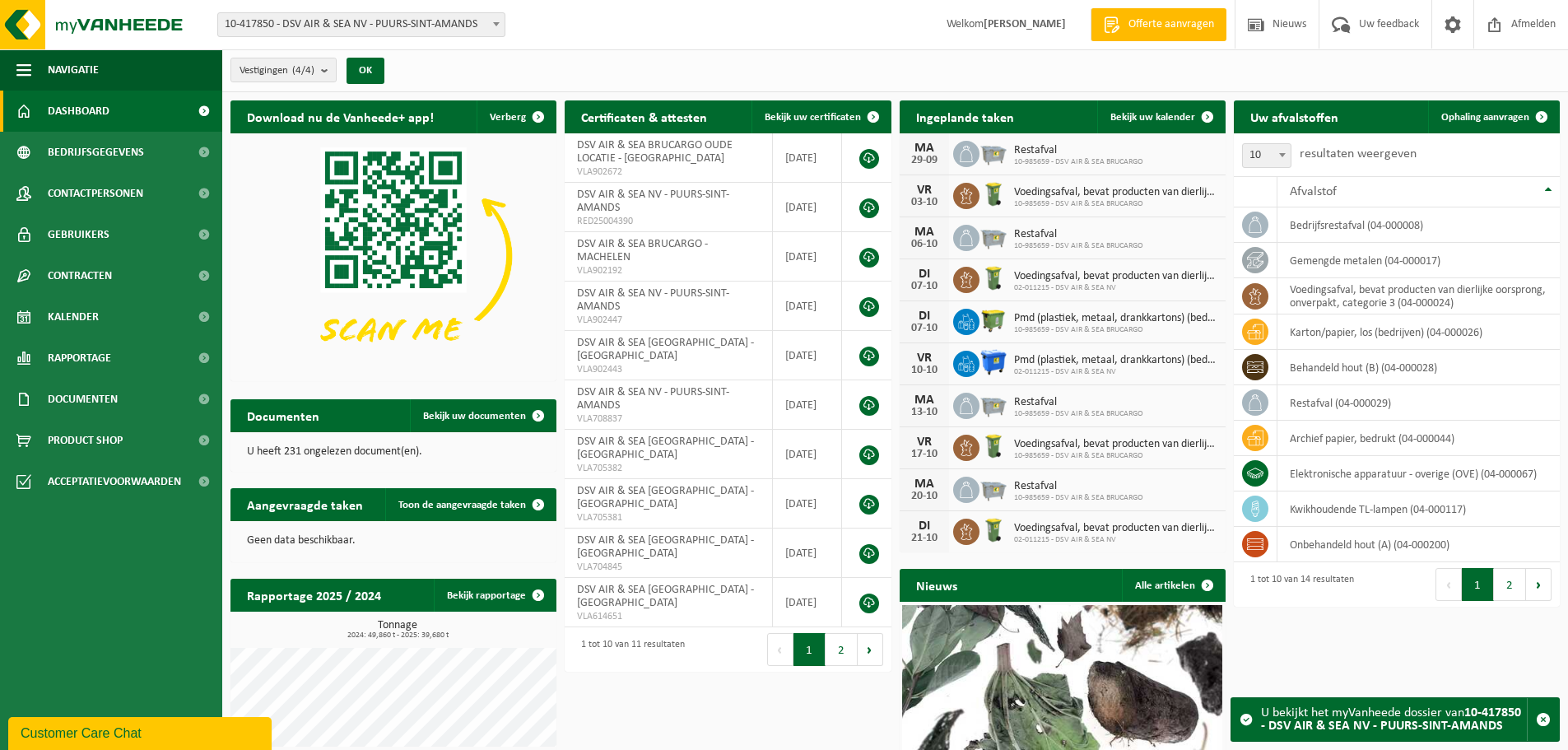
click at [498, 22] on b at bounding box center [496, 24] width 6 height 4
click at [701, 53] on div "Vestigingen (4/4) Alles selecteren Alles deselecteren Actieve selecteren DSV AI…" at bounding box center [895, 70] width 1346 height 43
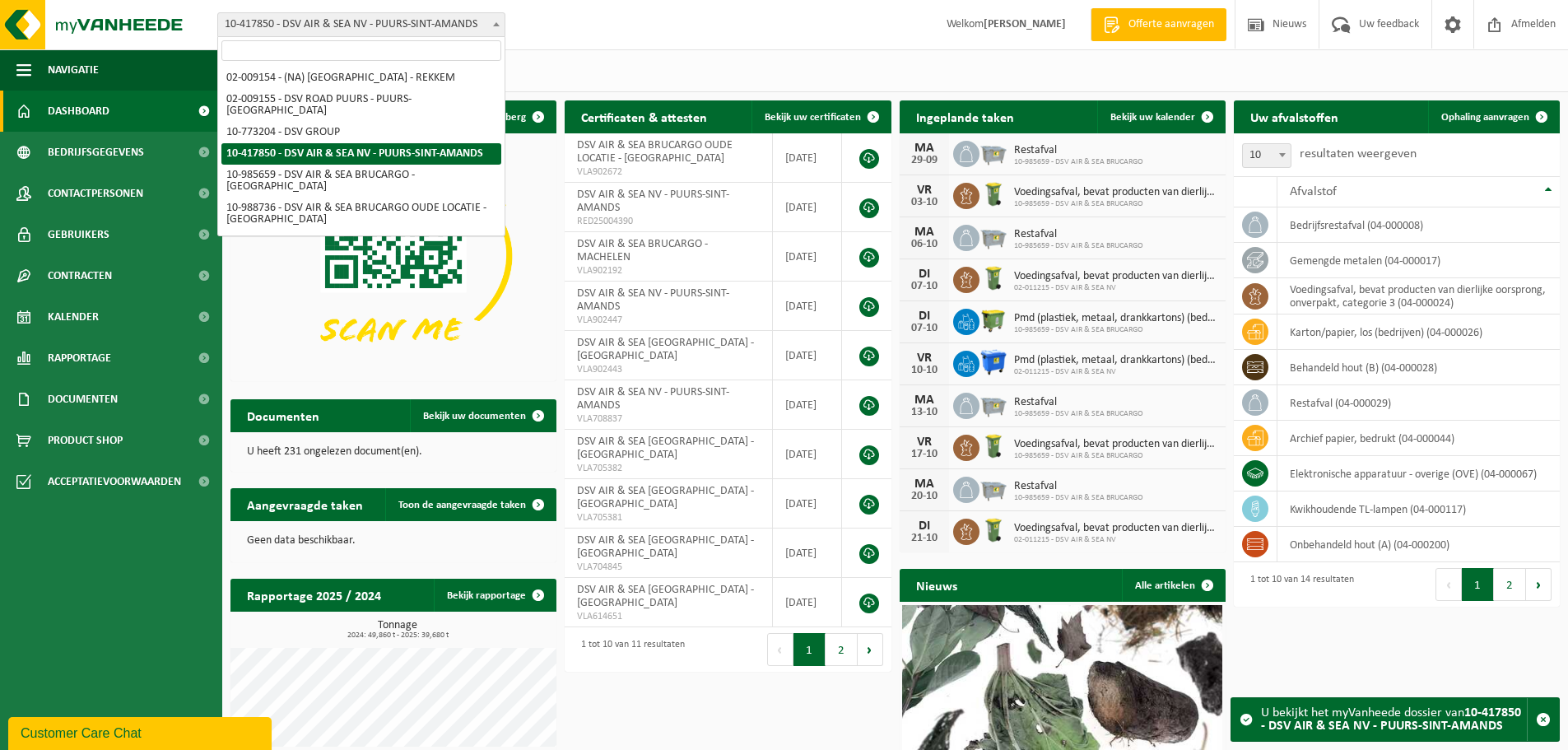
click at [492, 26] on span at bounding box center [496, 23] width 17 height 21
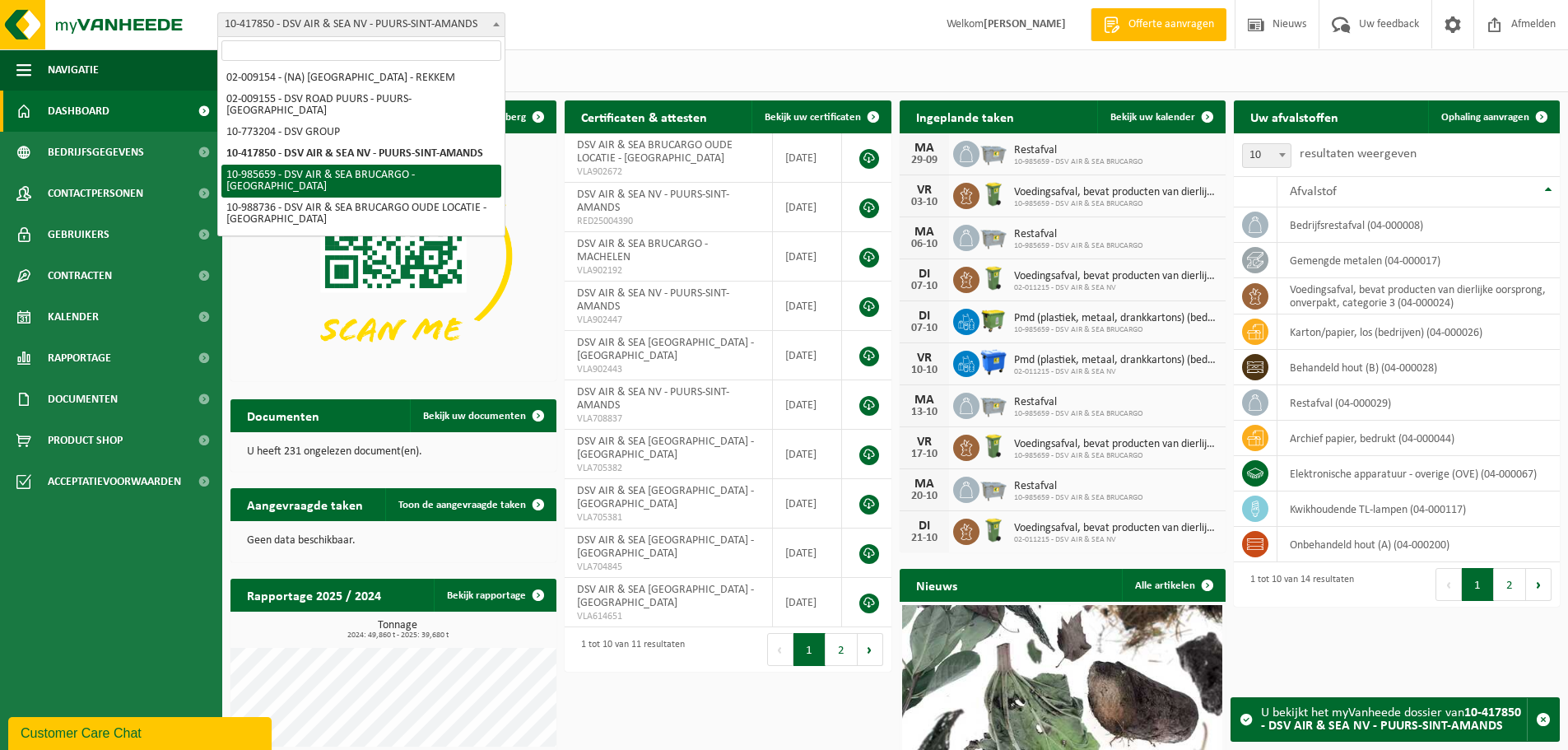
select select "165221"
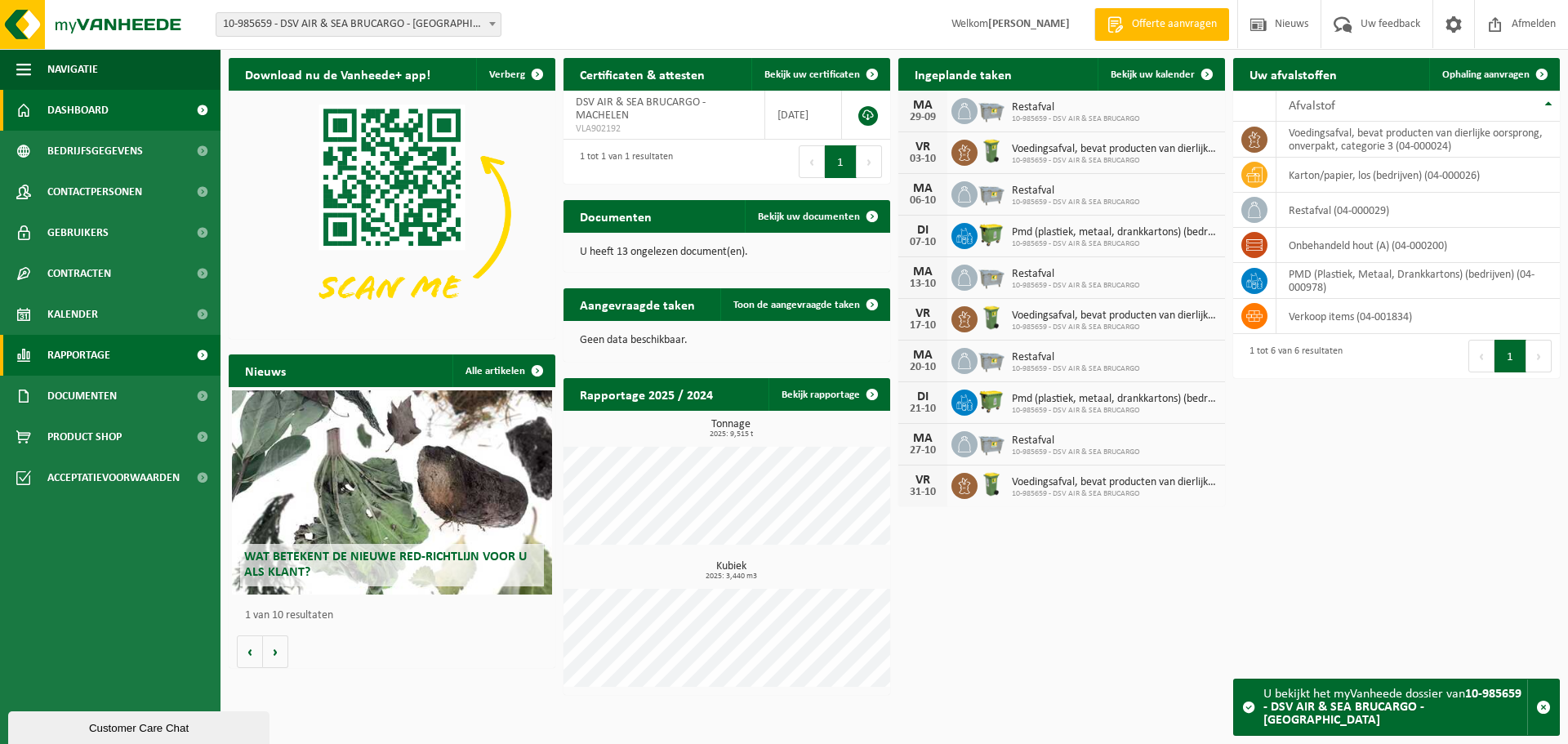
click at [89, 354] on span "Rapportage" at bounding box center [79, 355] width 63 height 41
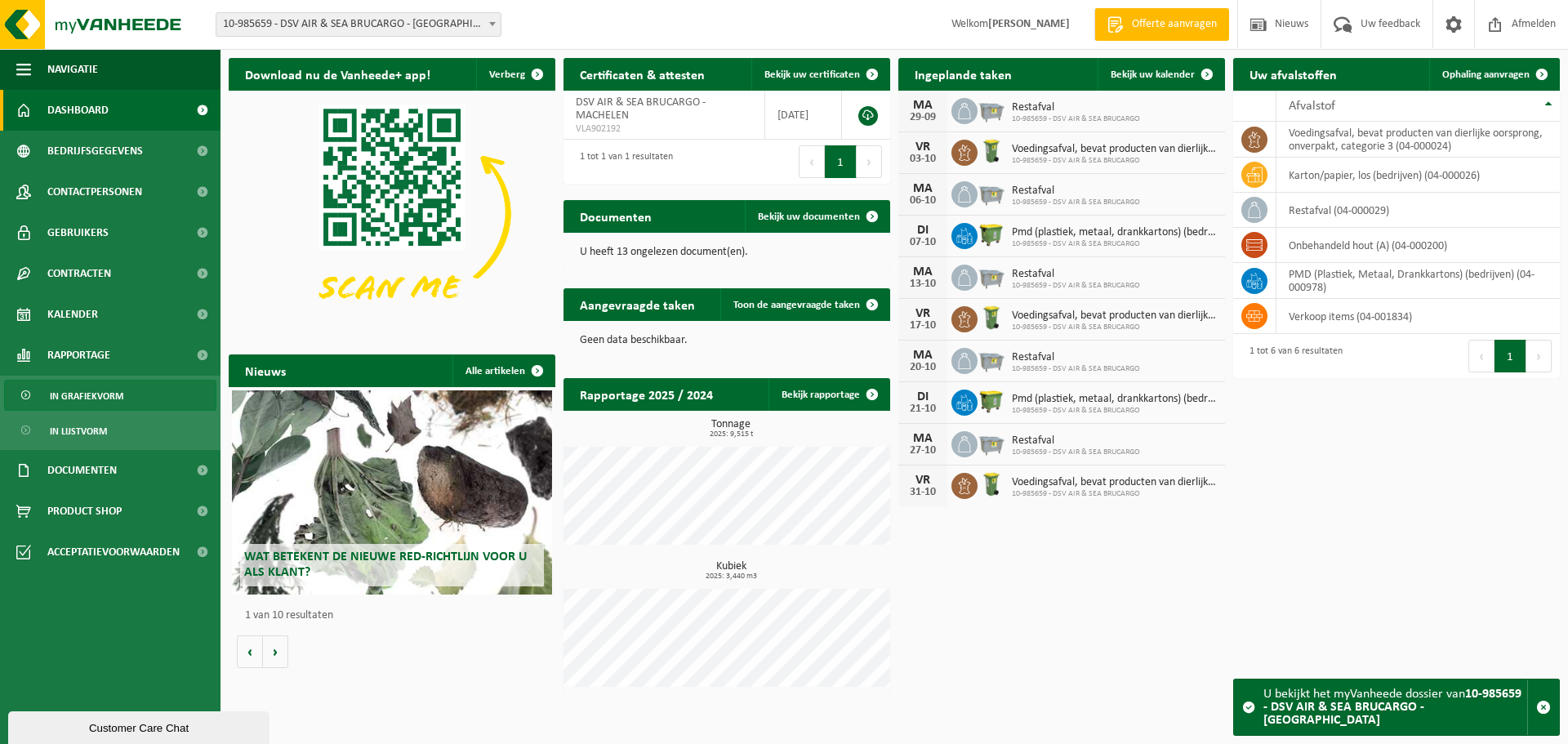
click at [82, 394] on span "In grafiekvorm" at bounding box center [86, 396] width 73 height 31
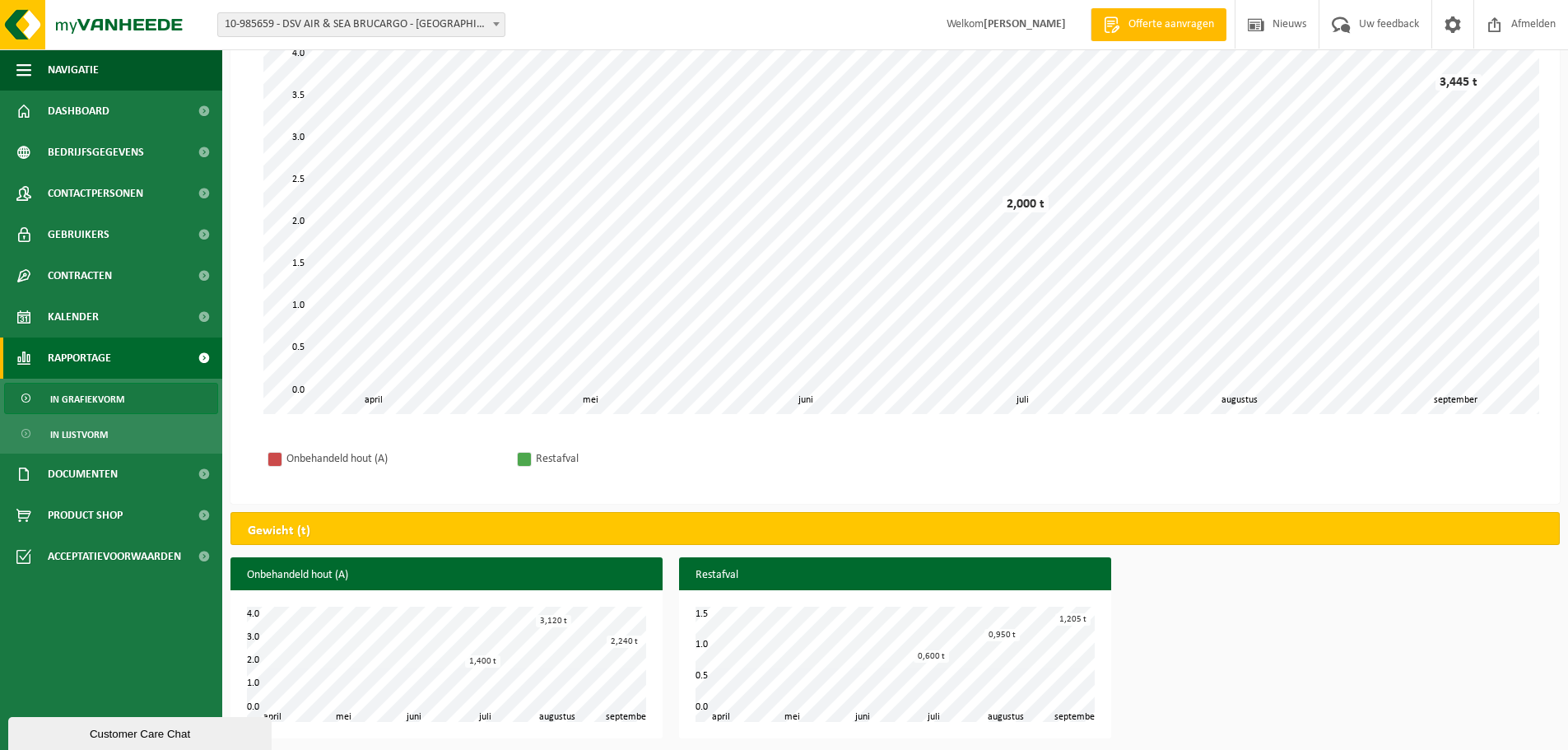
scroll to position [173, 0]
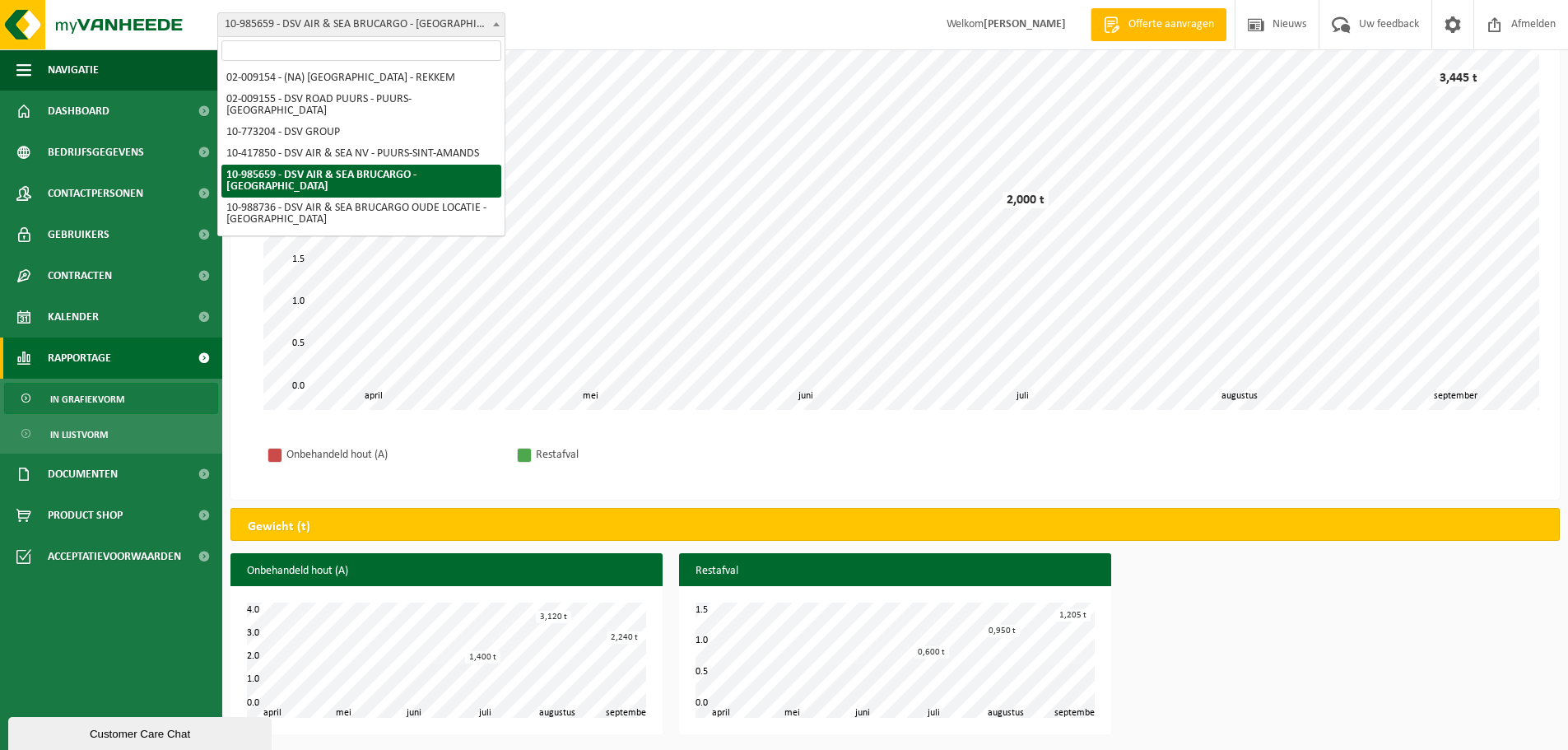
click at [492, 25] on span at bounding box center [496, 23] width 17 height 21
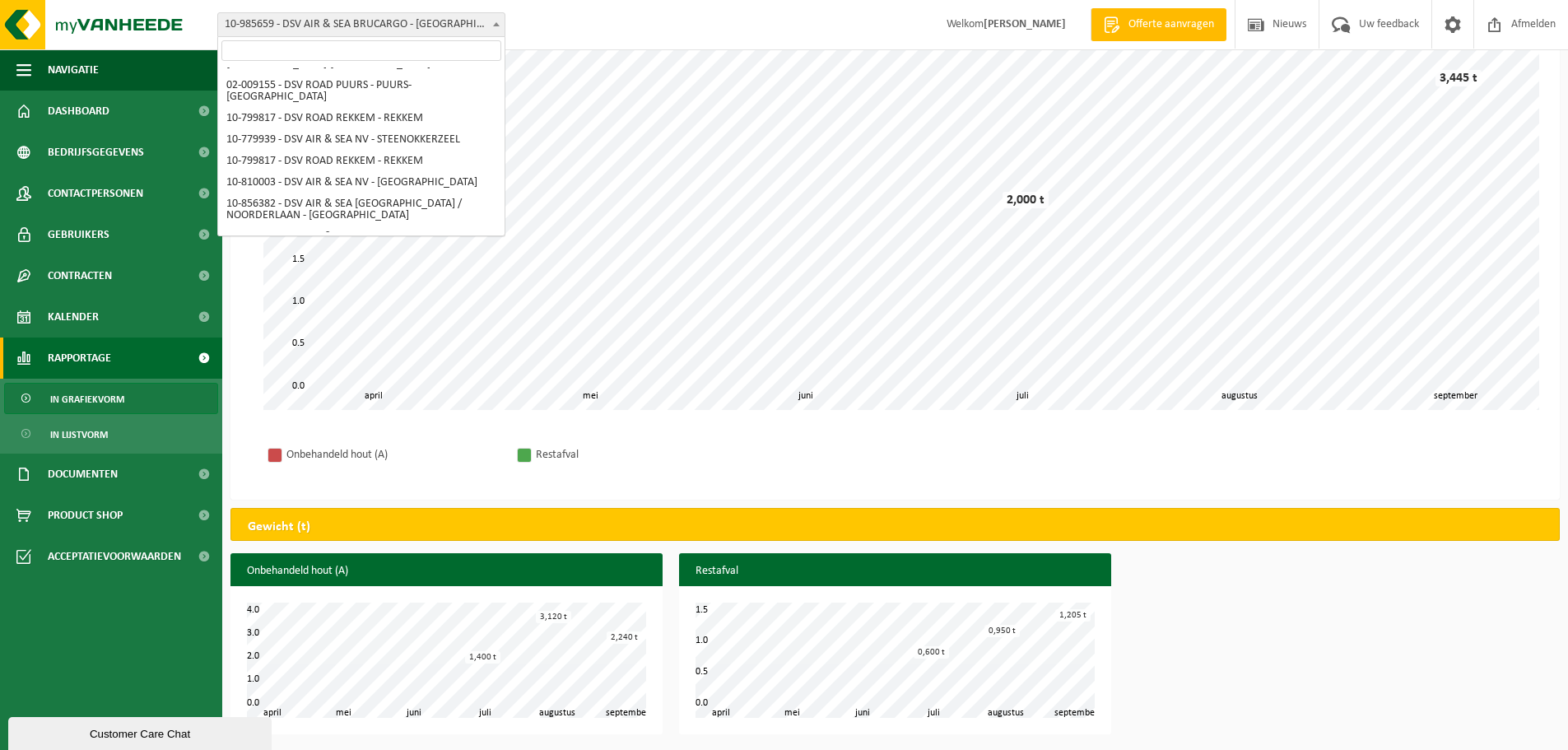
scroll to position [449, 0]
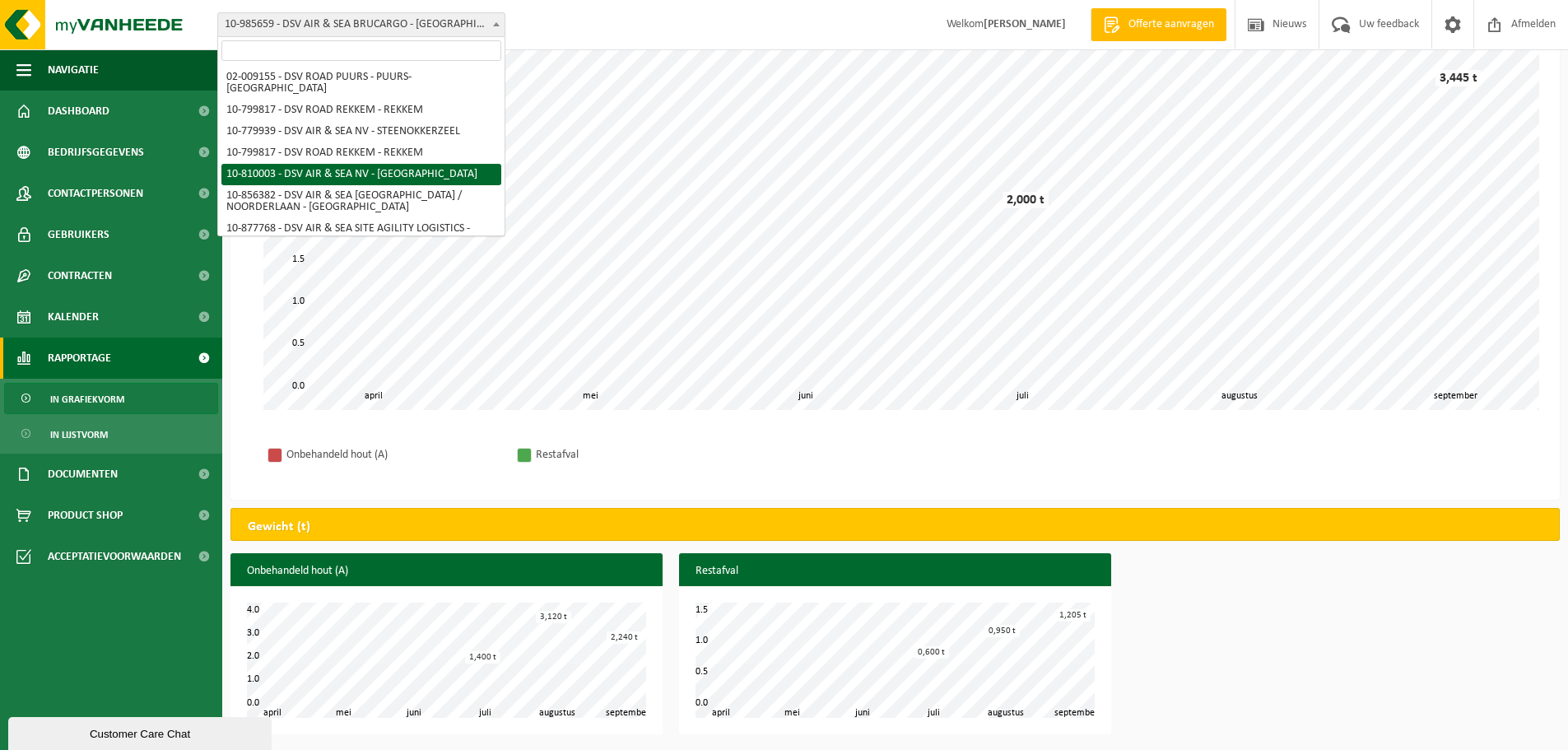
select select "36791"
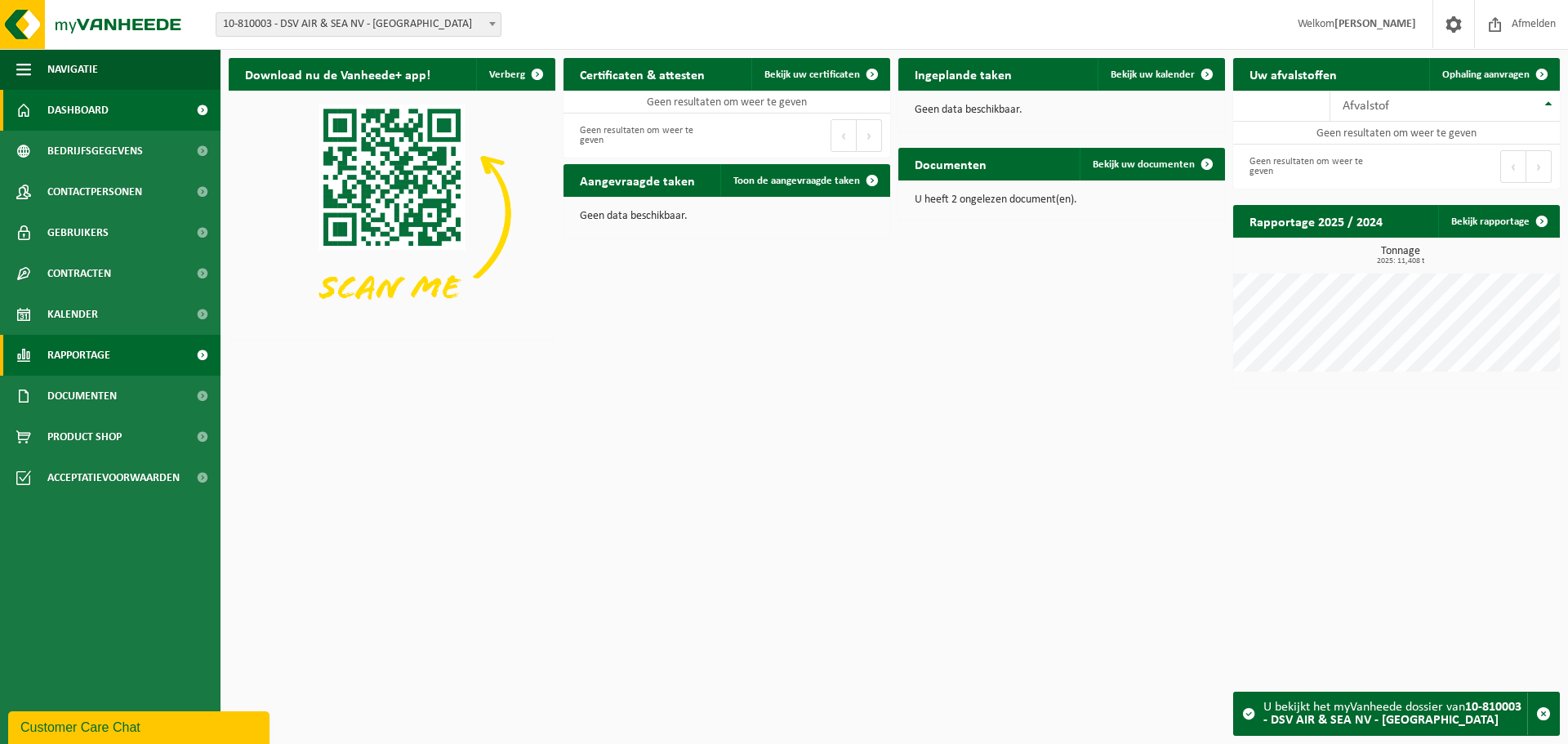
click at [78, 361] on span "Rapportage" at bounding box center [79, 355] width 63 height 41
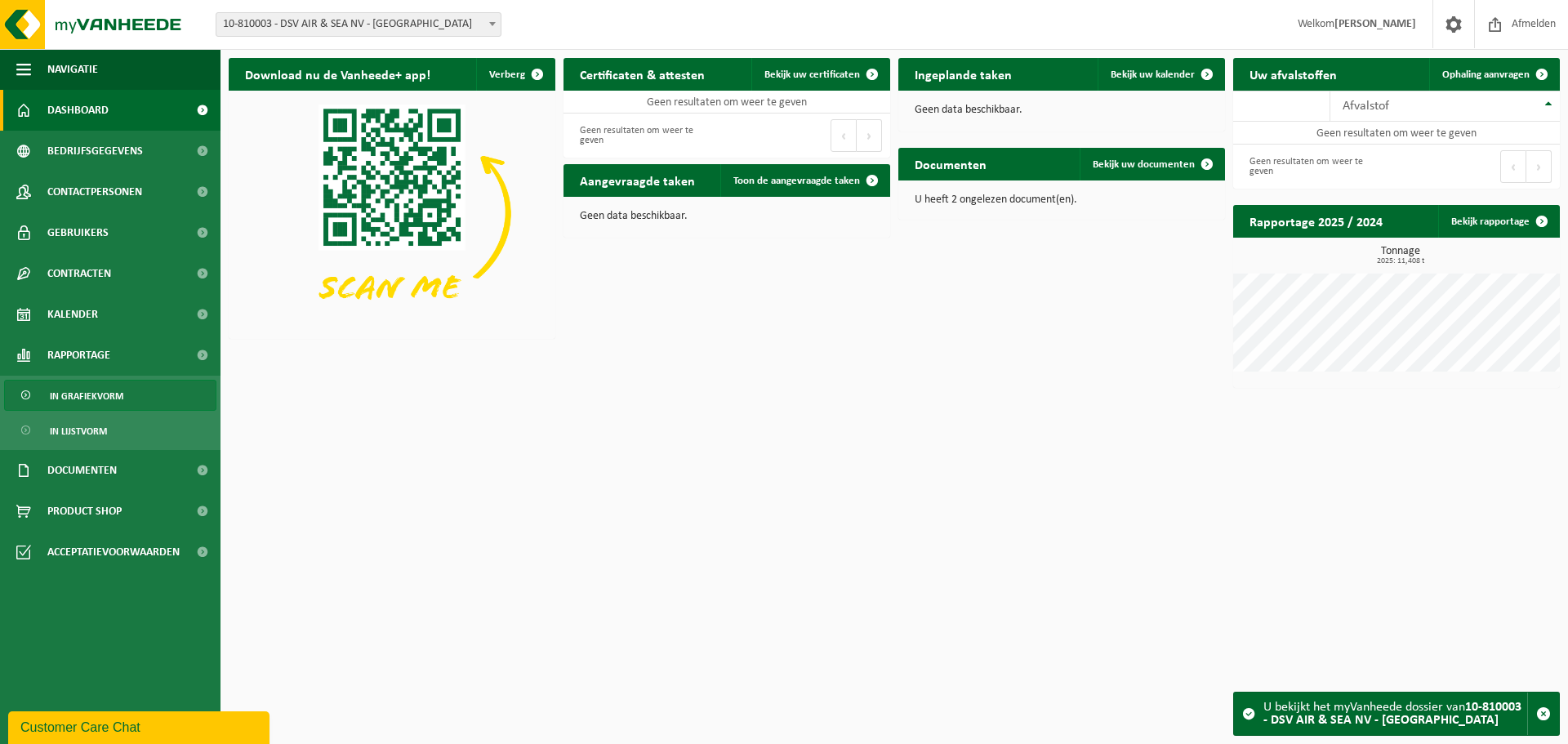
click at [93, 391] on span "In grafiekvorm" at bounding box center [86, 396] width 73 height 31
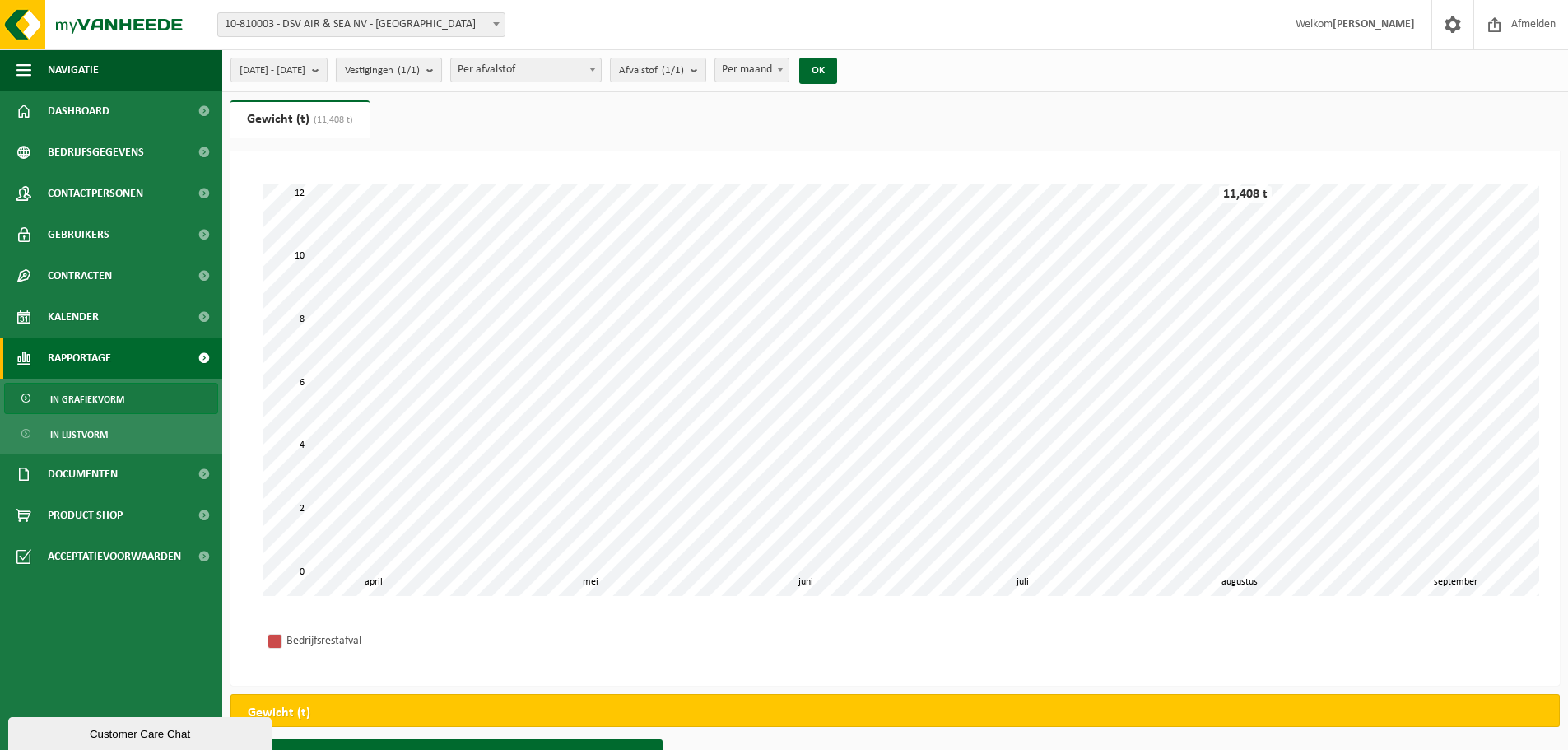
click at [420, 65] on count "(1/1)" at bounding box center [409, 70] width 22 height 11
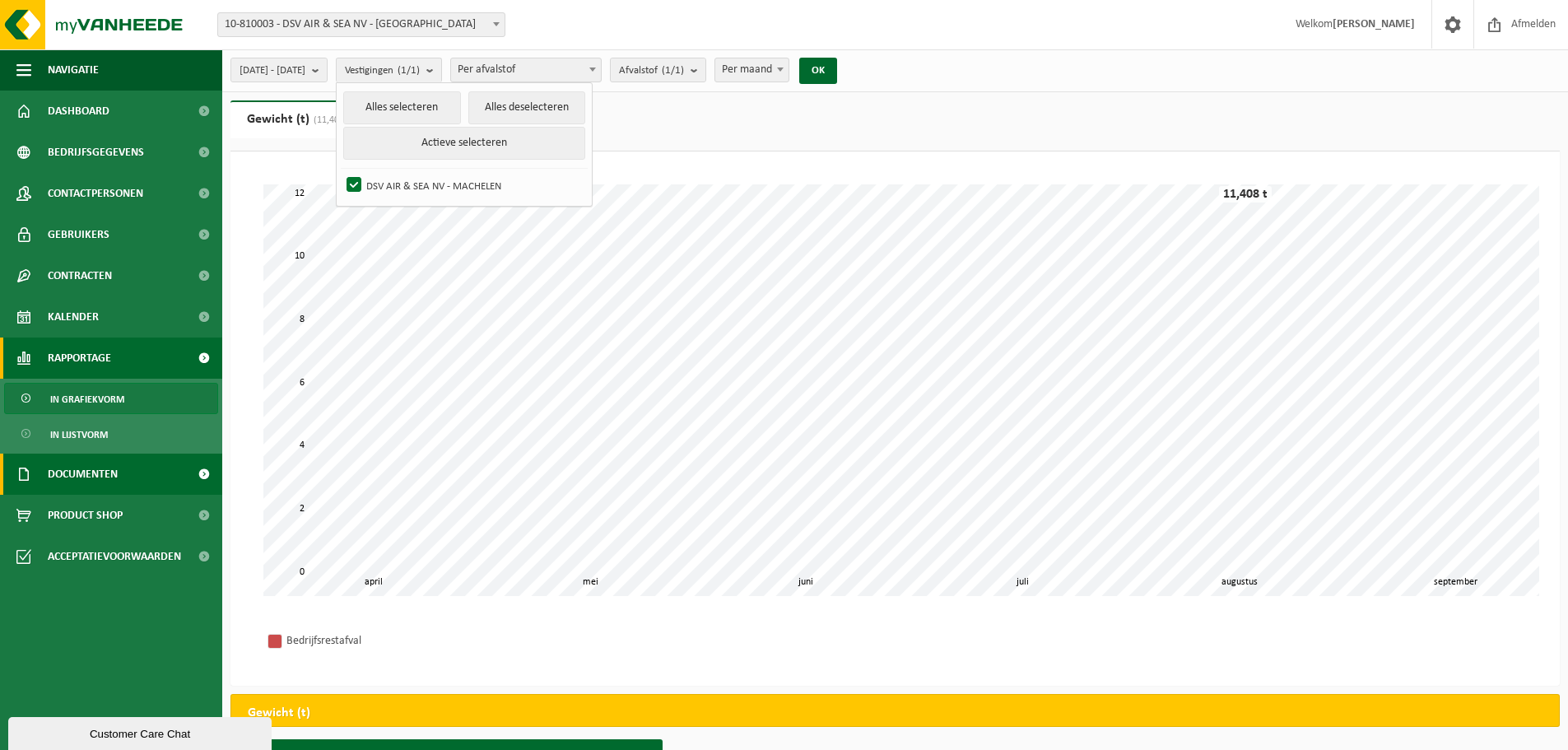
click at [104, 472] on span "Documenten" at bounding box center [83, 474] width 70 height 42
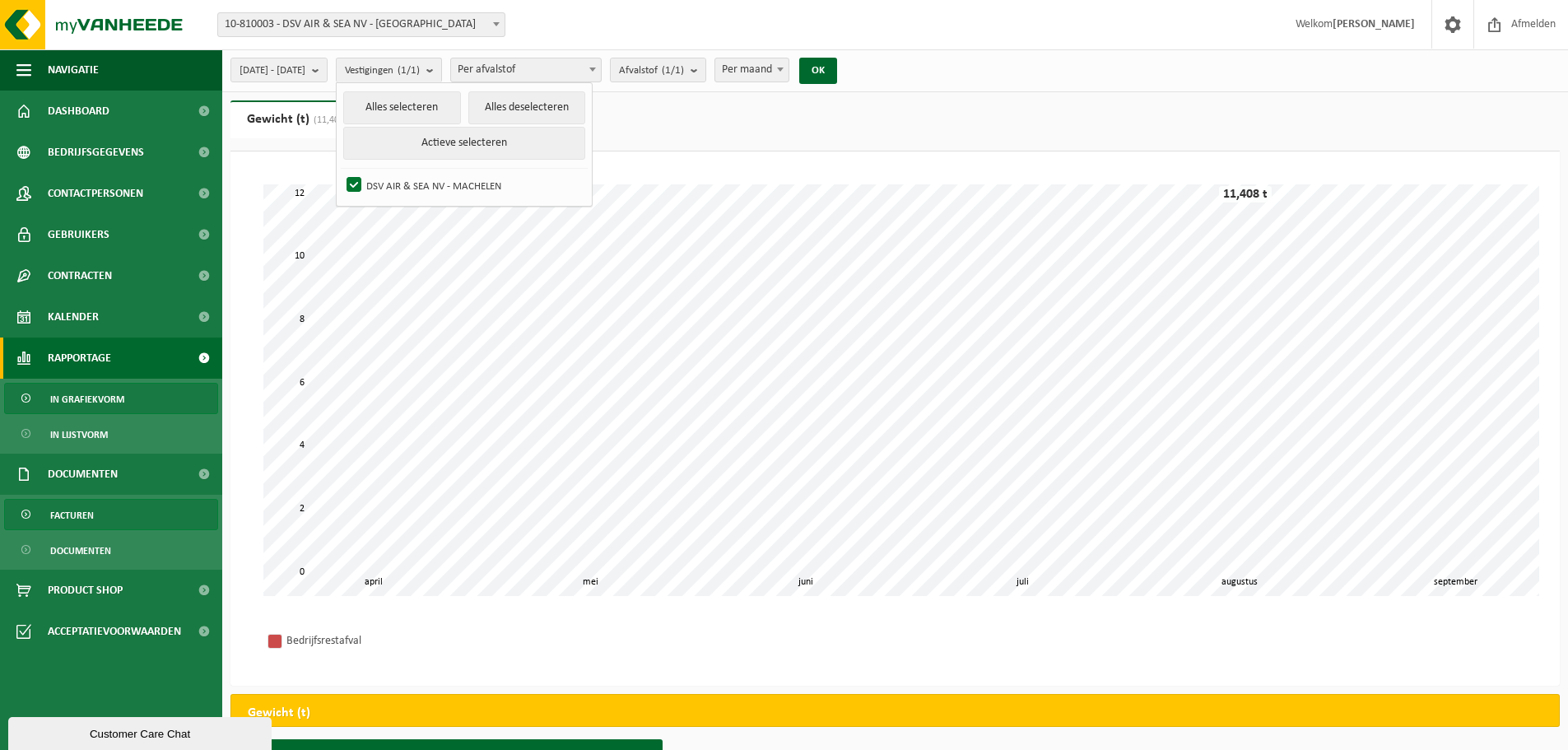
click at [97, 510] on link "Facturen" at bounding box center [110, 515] width 214 height 31
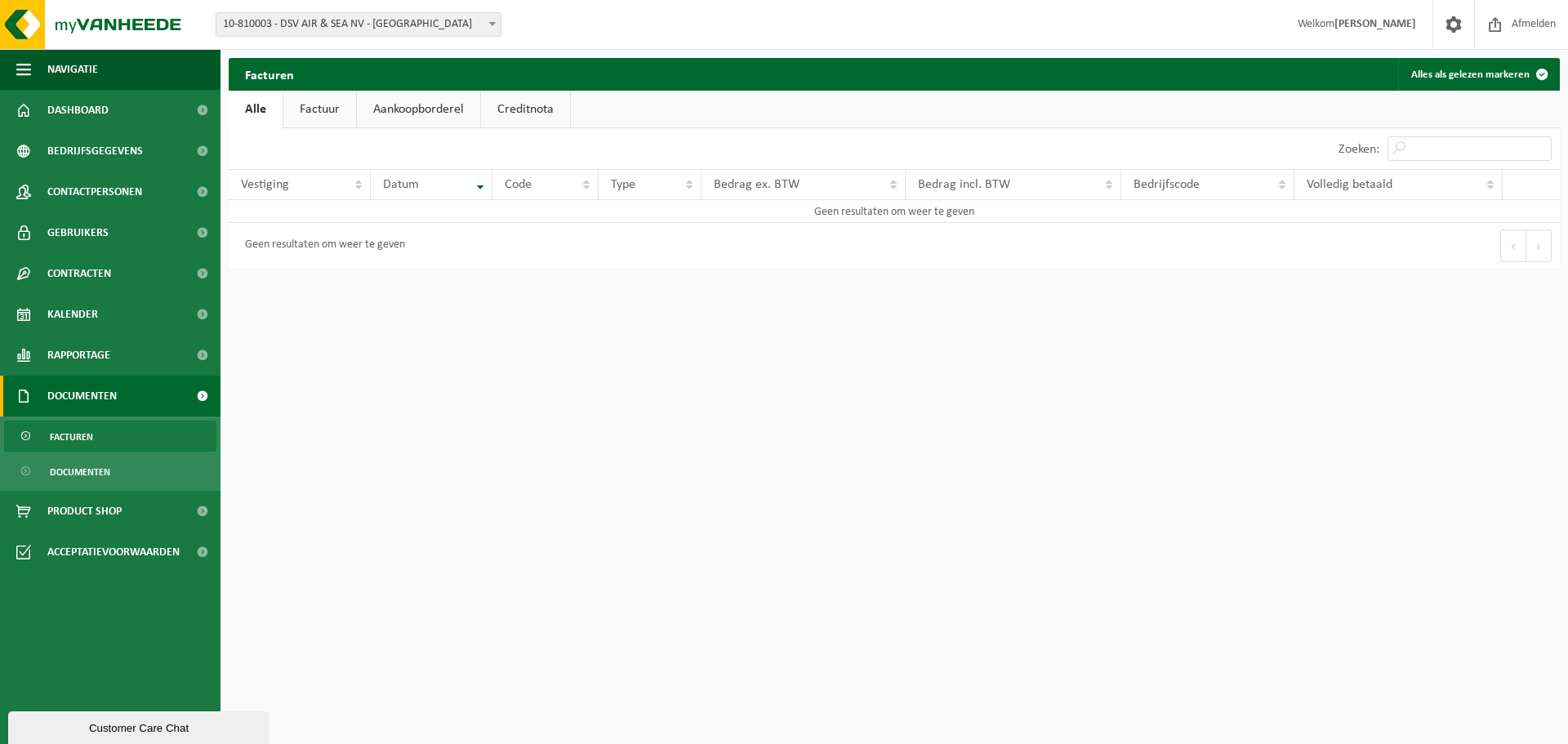
click at [317, 96] on link "Factuur" at bounding box center [319, 109] width 72 height 38
click at [406, 105] on link "Aankoopborderel" at bounding box center [420, 109] width 123 height 38
click at [532, 102] on link "Creditnota" at bounding box center [532, 109] width 89 height 38
click at [109, 478] on span "Documenten" at bounding box center [80, 472] width 61 height 31
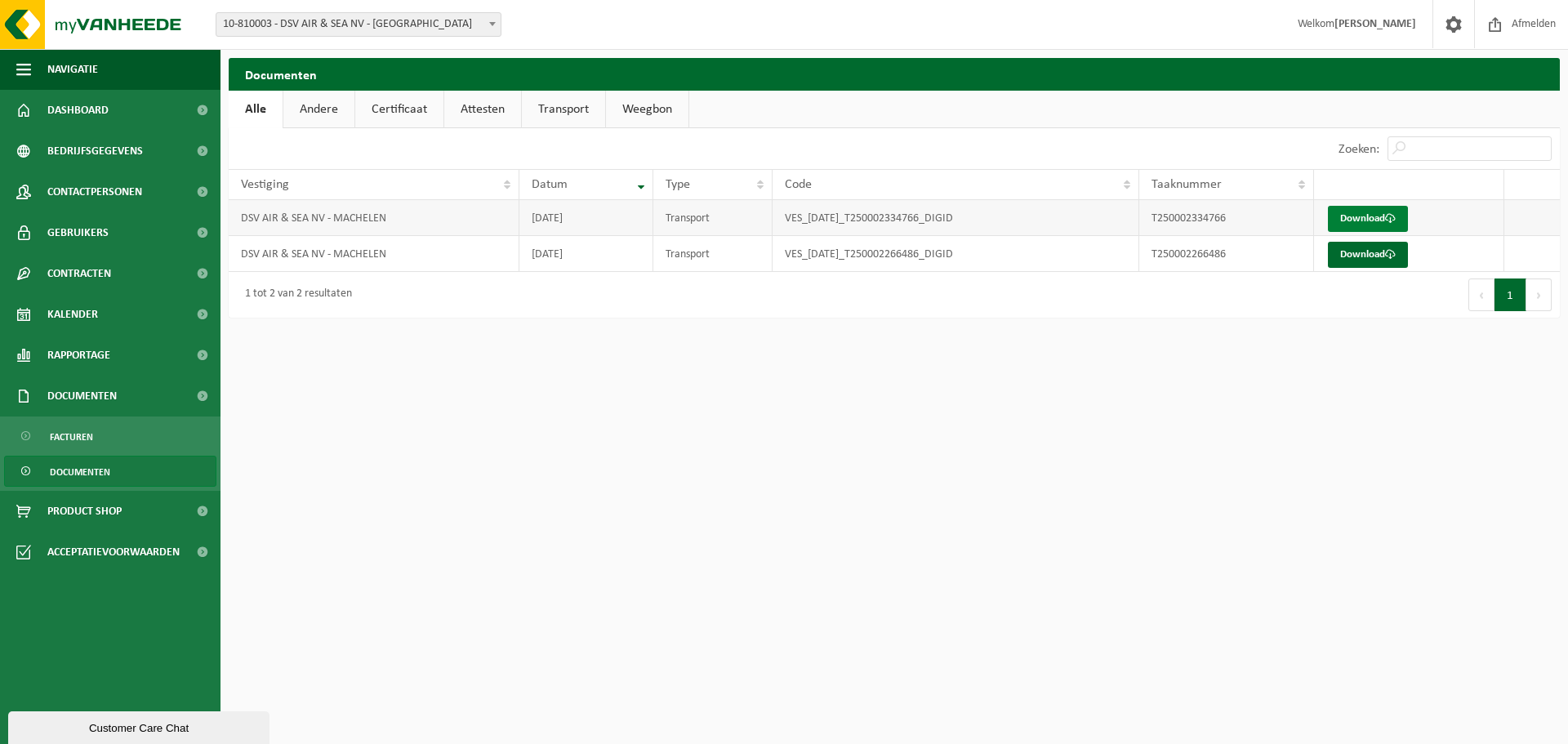
click at [1385, 219] on link "Download" at bounding box center [1368, 218] width 80 height 26
click at [1368, 255] on link "Download" at bounding box center [1368, 255] width 80 height 26
click at [78, 350] on span "Rapportage" at bounding box center [79, 355] width 63 height 41
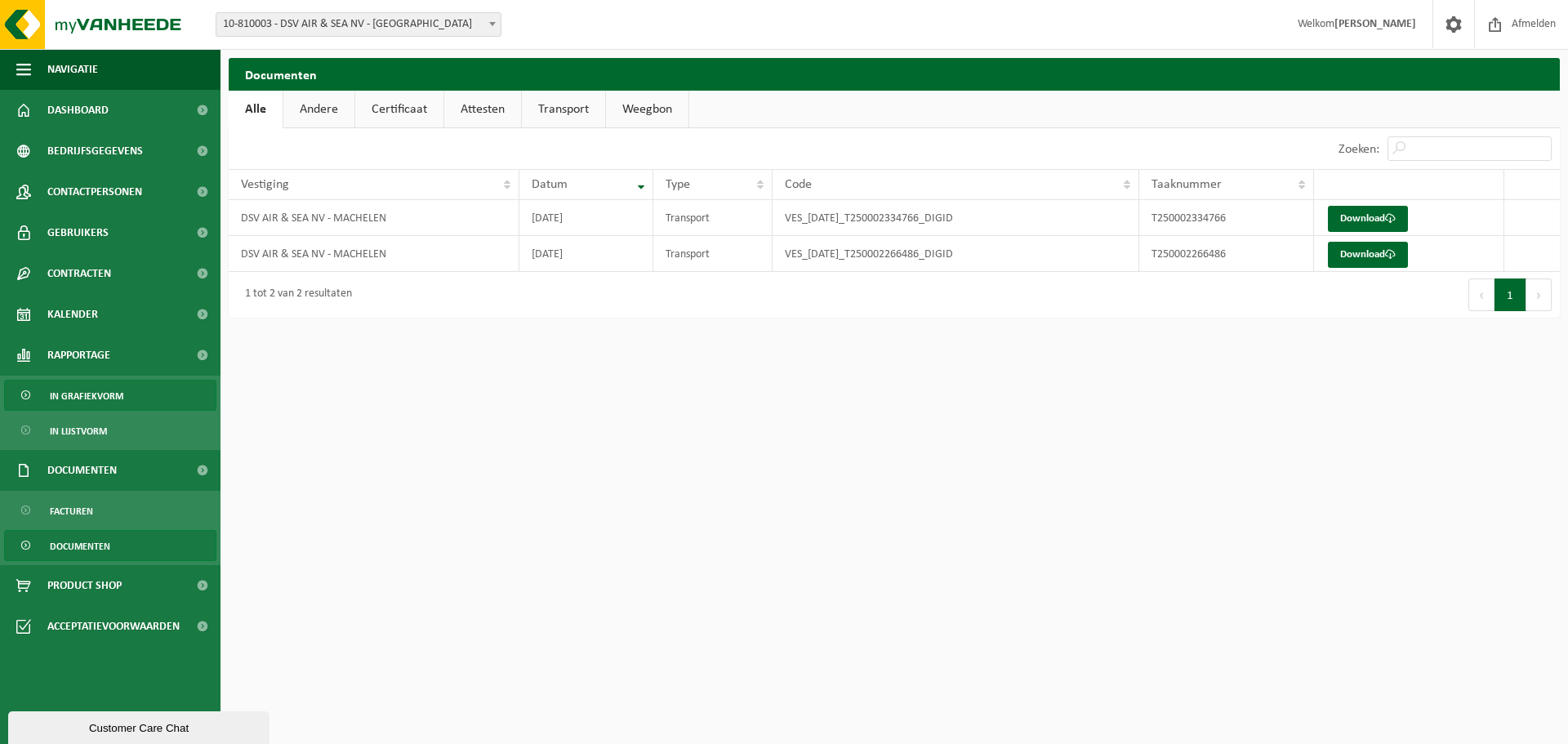
click at [84, 391] on span "In grafiekvorm" at bounding box center [86, 396] width 73 height 31
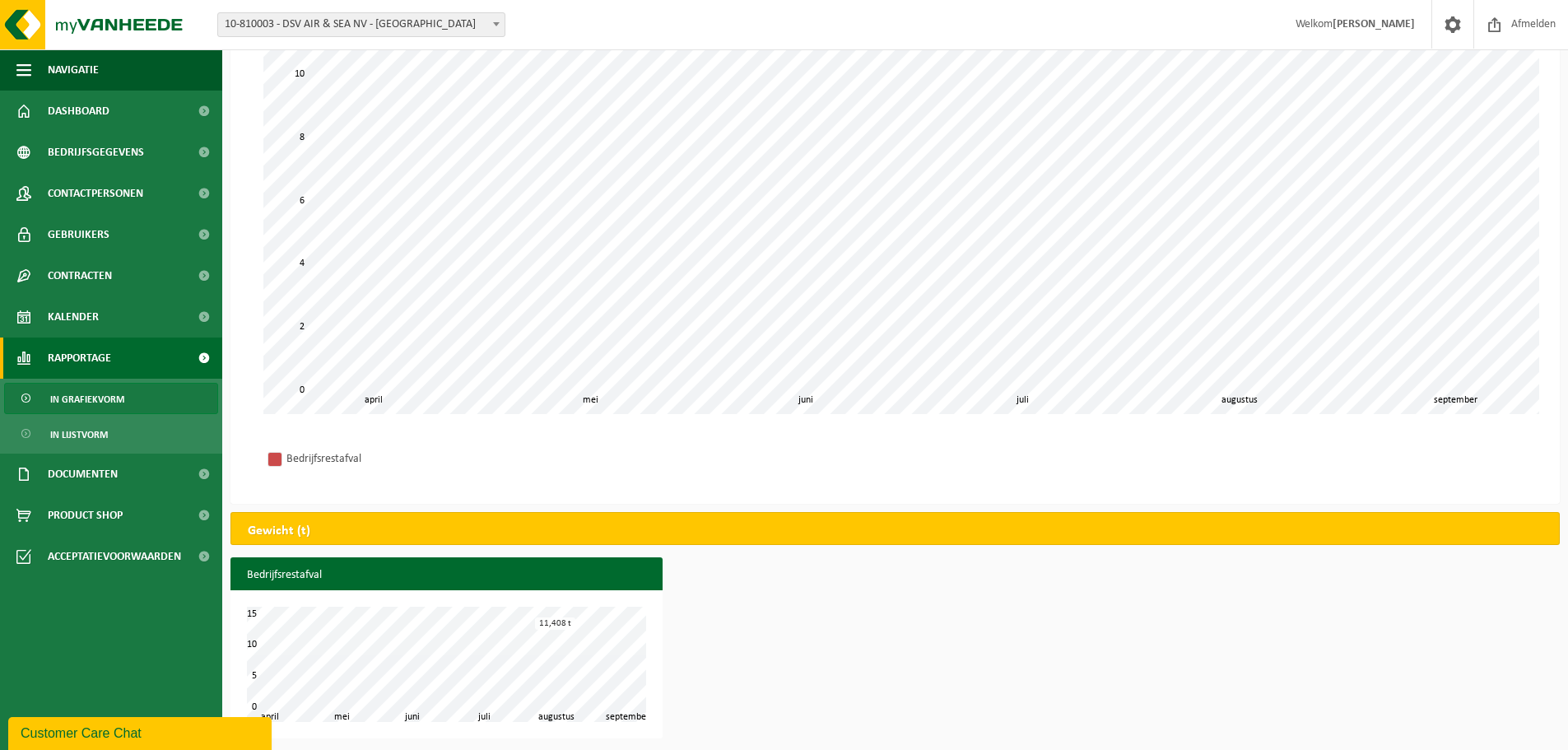
scroll to position [186, 0]
